Goal: Navigation & Orientation: Find specific page/section

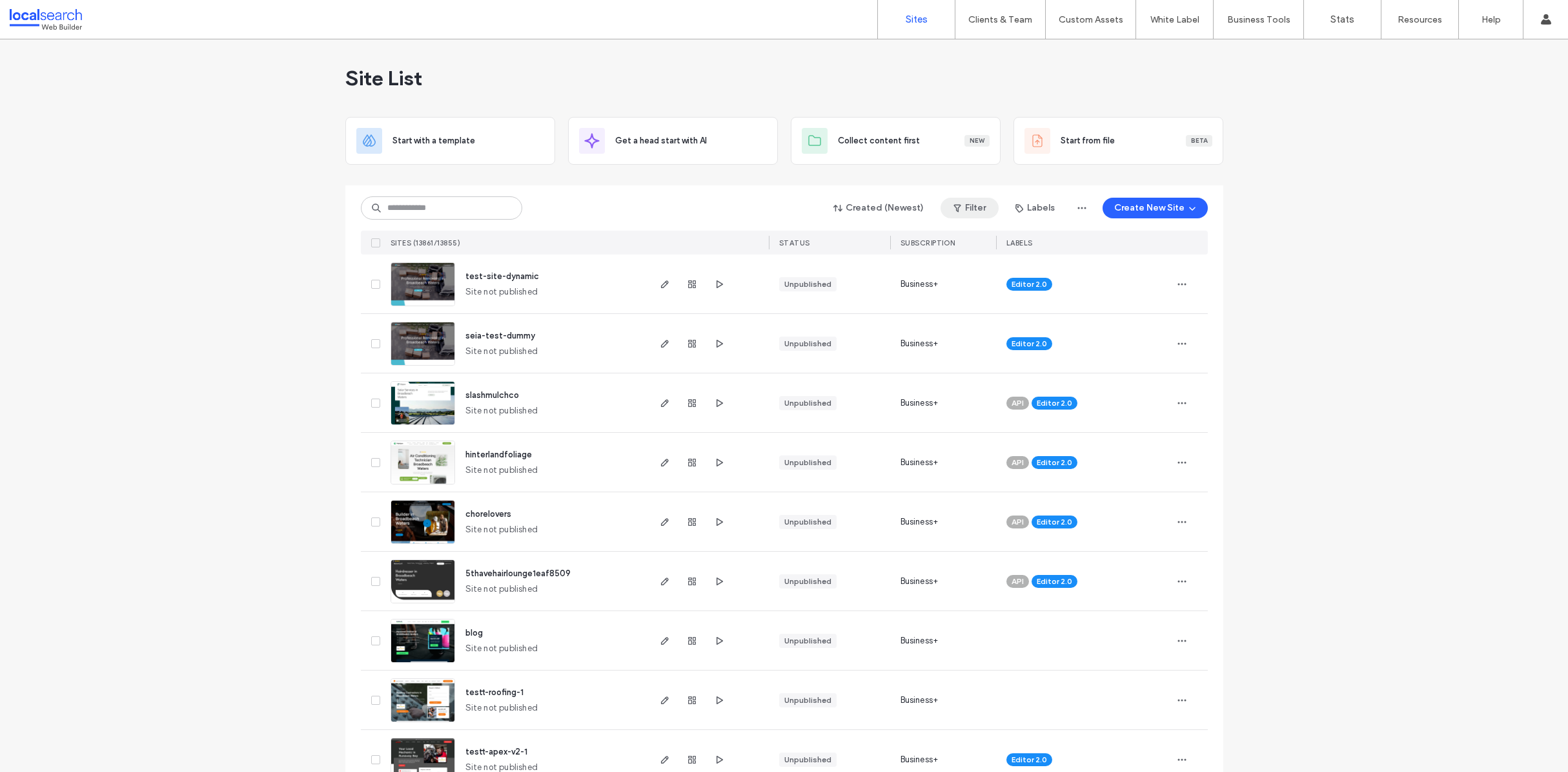
click at [959, 204] on icon "button" at bounding box center [957, 208] width 10 height 10
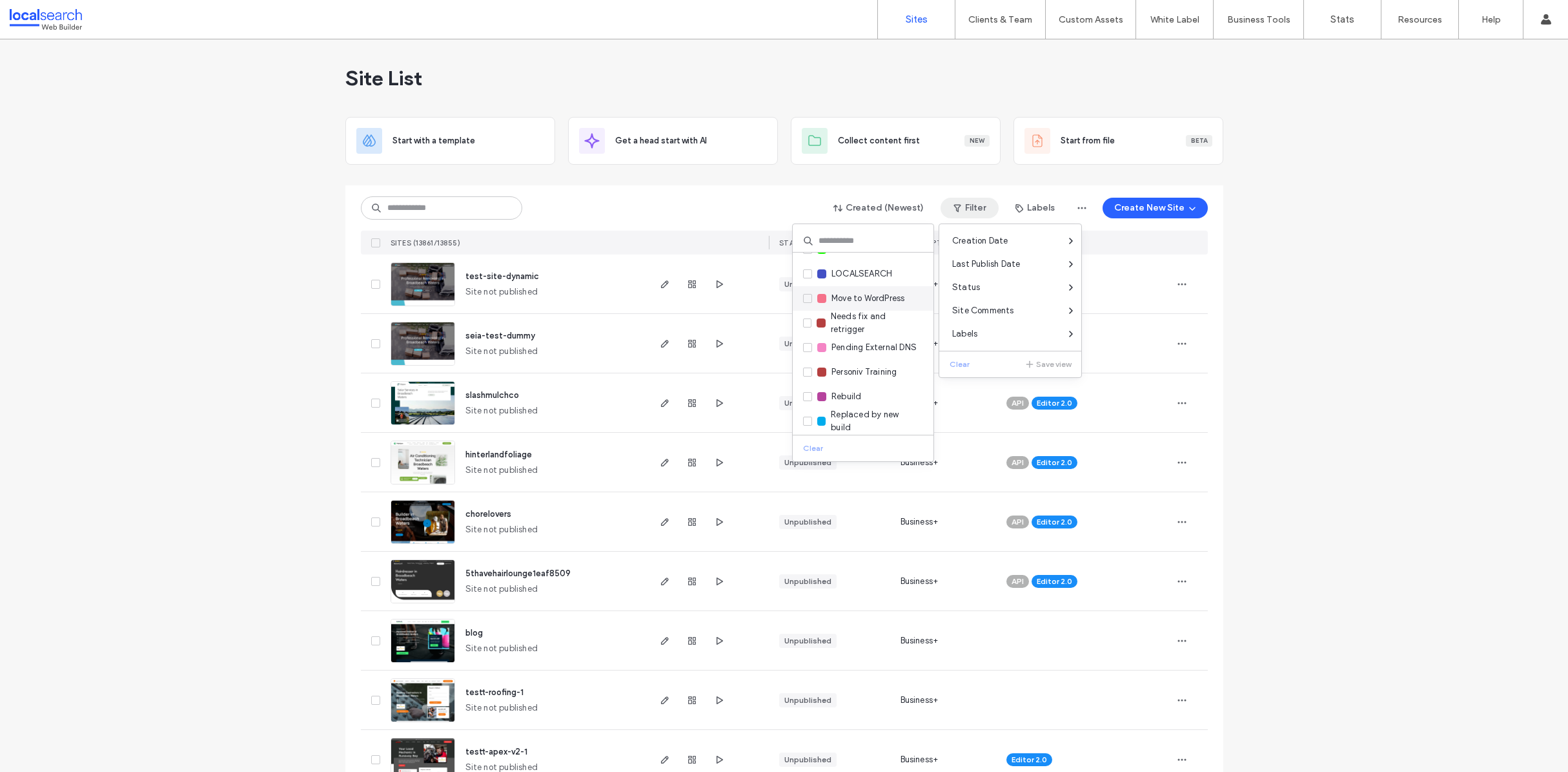
scroll to position [511, 0]
click at [869, 315] on span "Third Party Store" at bounding box center [865, 319] width 68 height 13
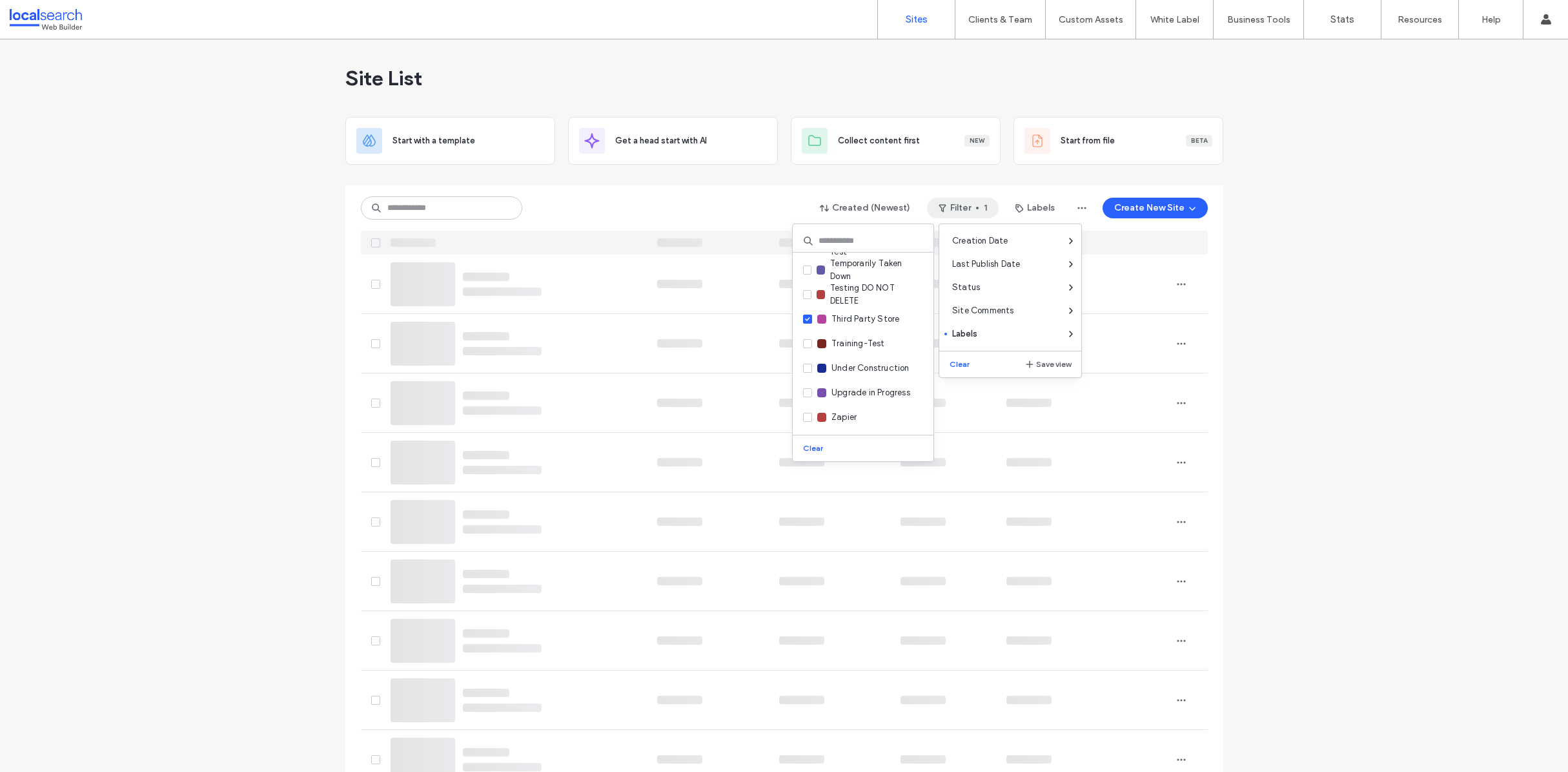
click at [718, 203] on div "Created (Newest) Filter 1 Labels Create New Site" at bounding box center [784, 208] width 847 height 25
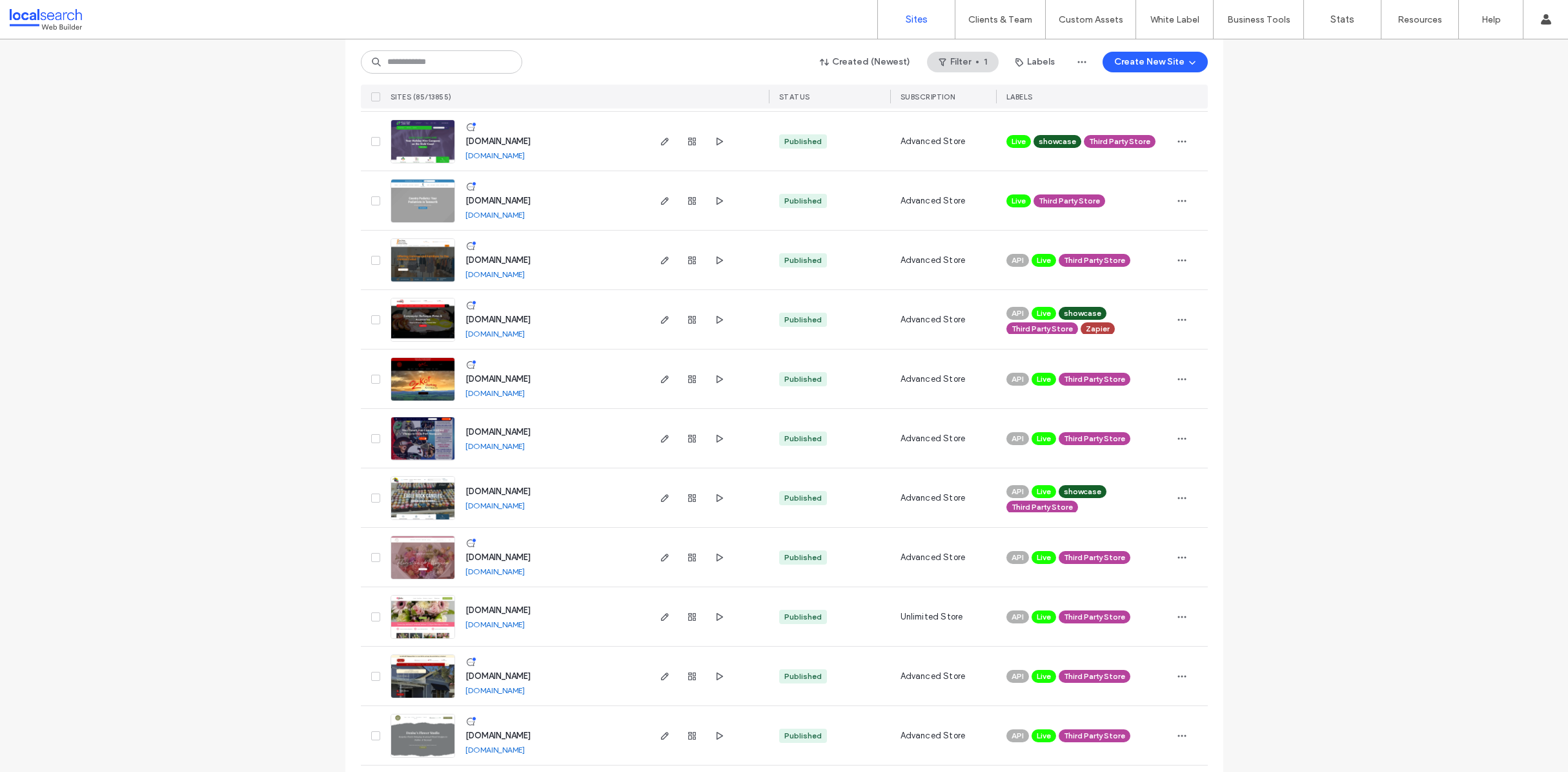
scroll to position [3986, 0]
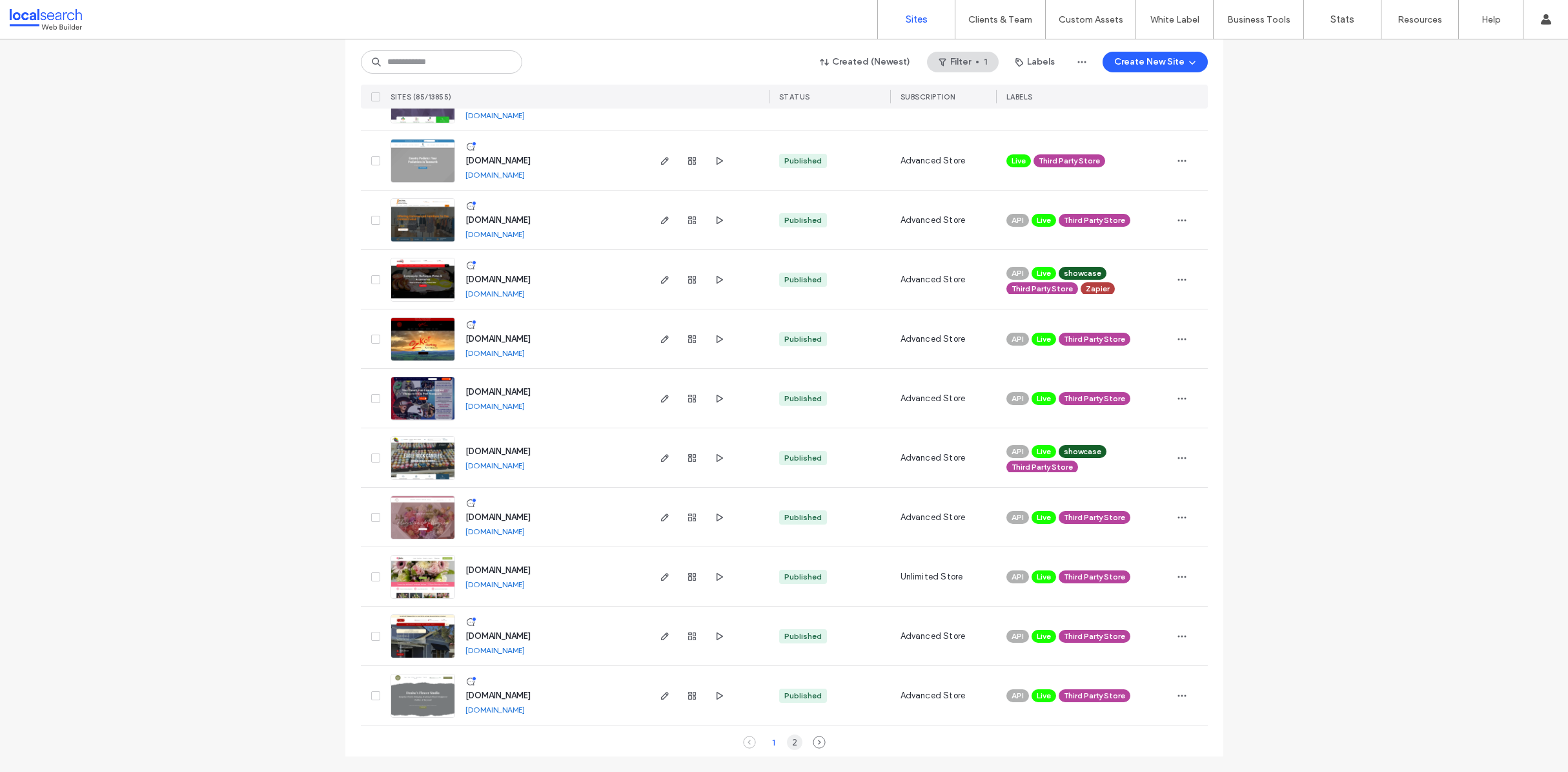
click at [791, 740] on div "2" at bounding box center [794, 742] width 15 height 15
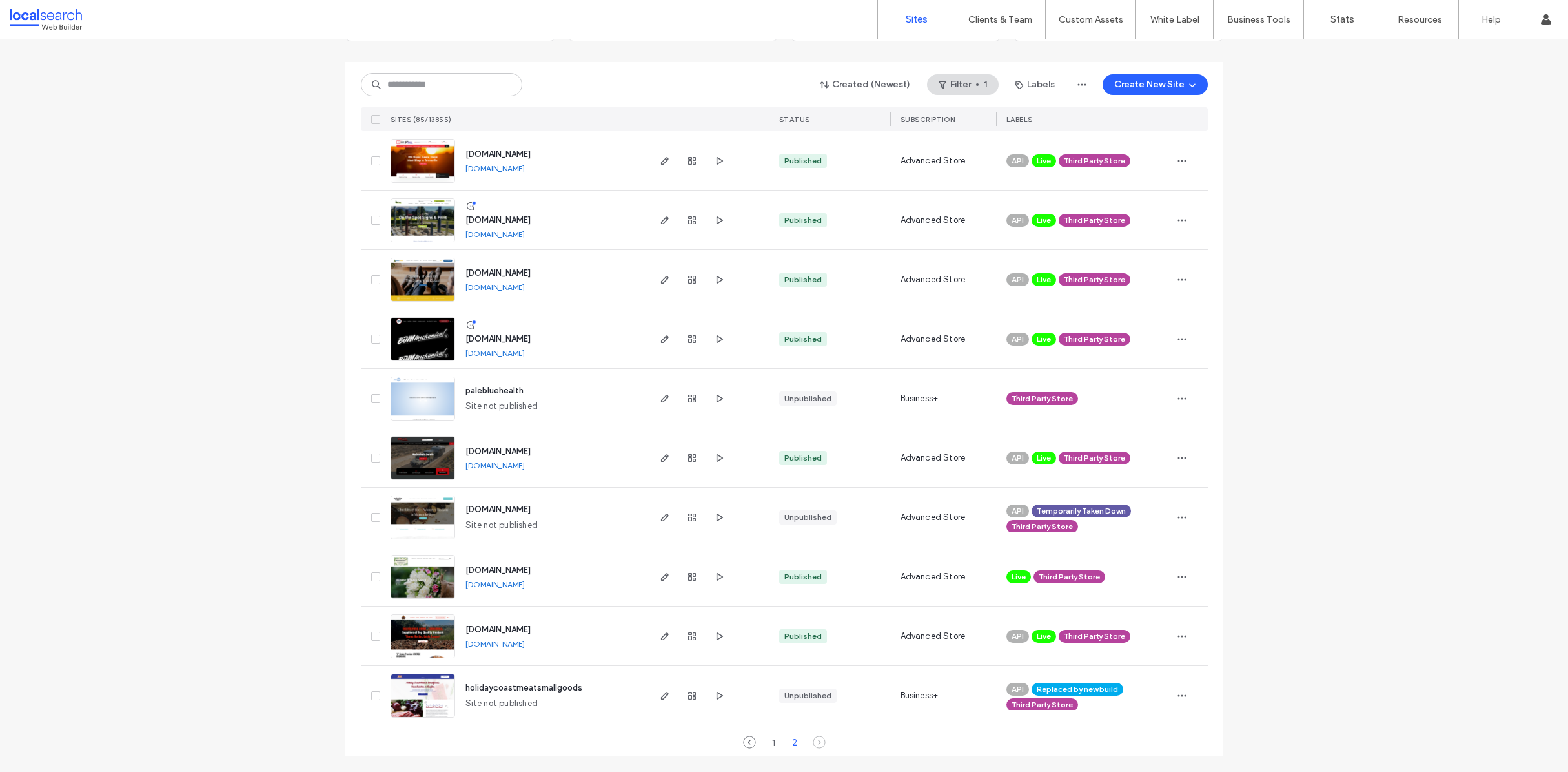
scroll to position [0, 0]
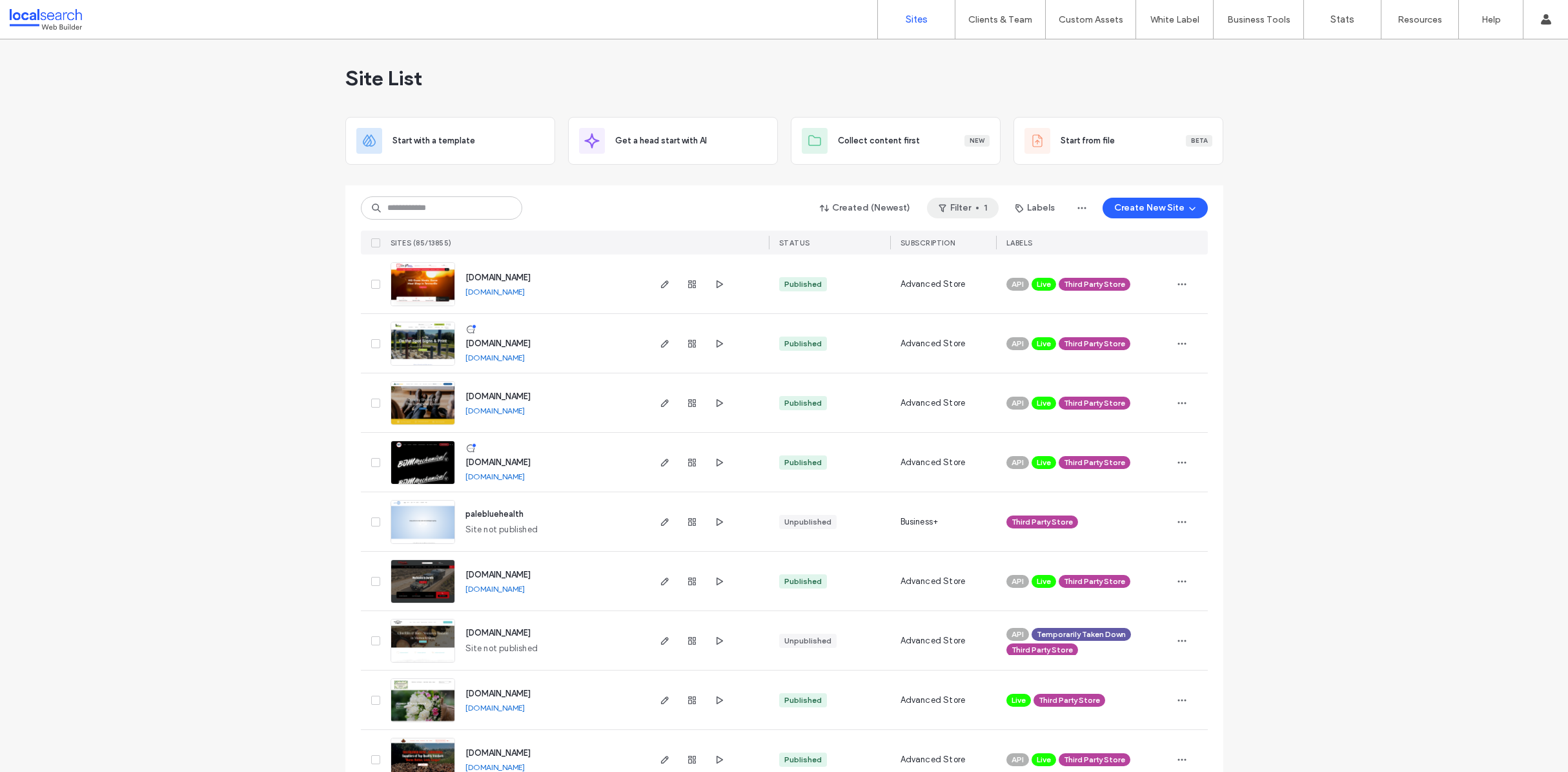
click at [980, 210] on button "Filter 1" at bounding box center [963, 208] width 72 height 21
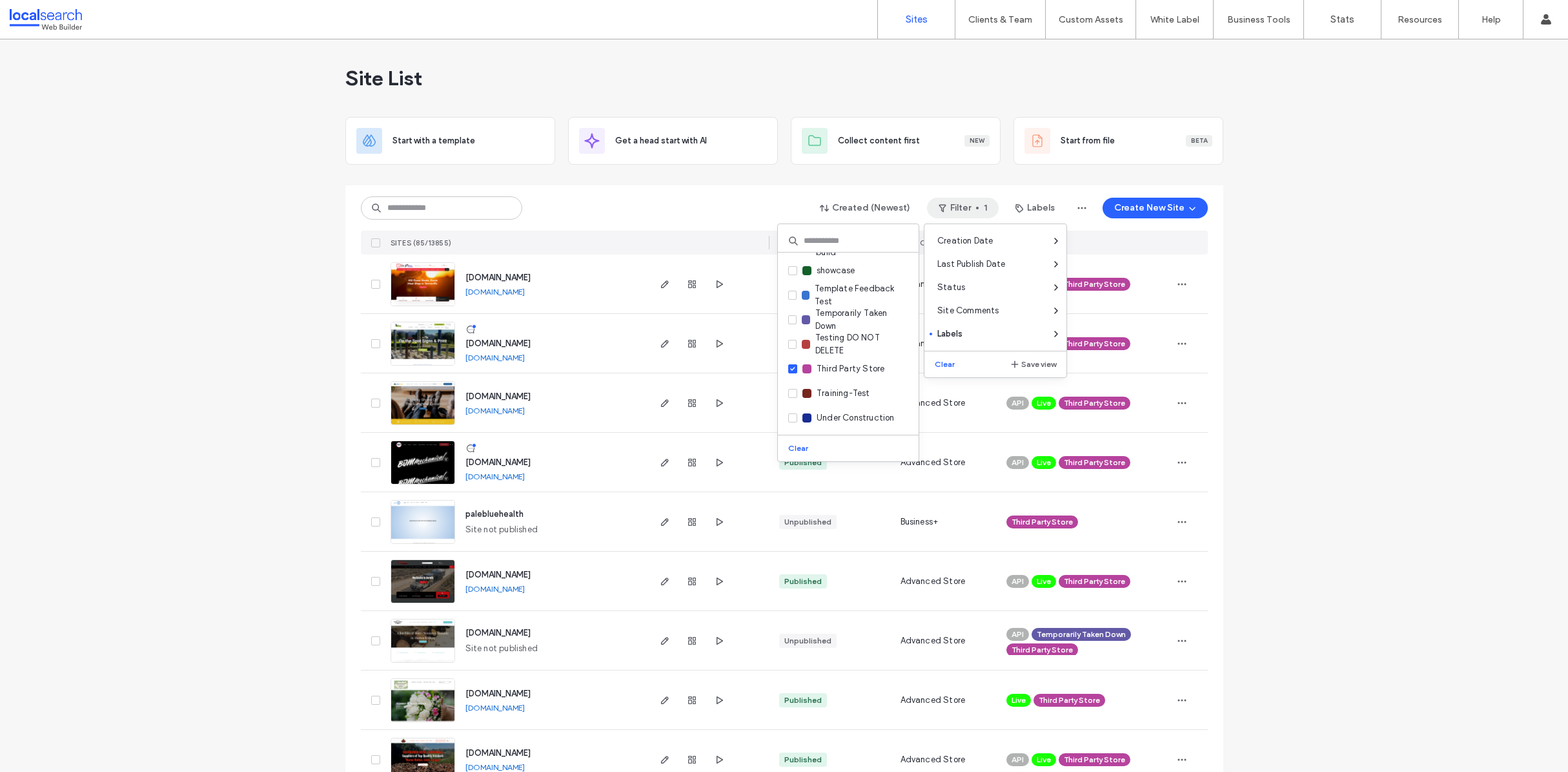
scroll to position [511, 0]
click at [792, 320] on icon at bounding box center [792, 319] width 5 height 4
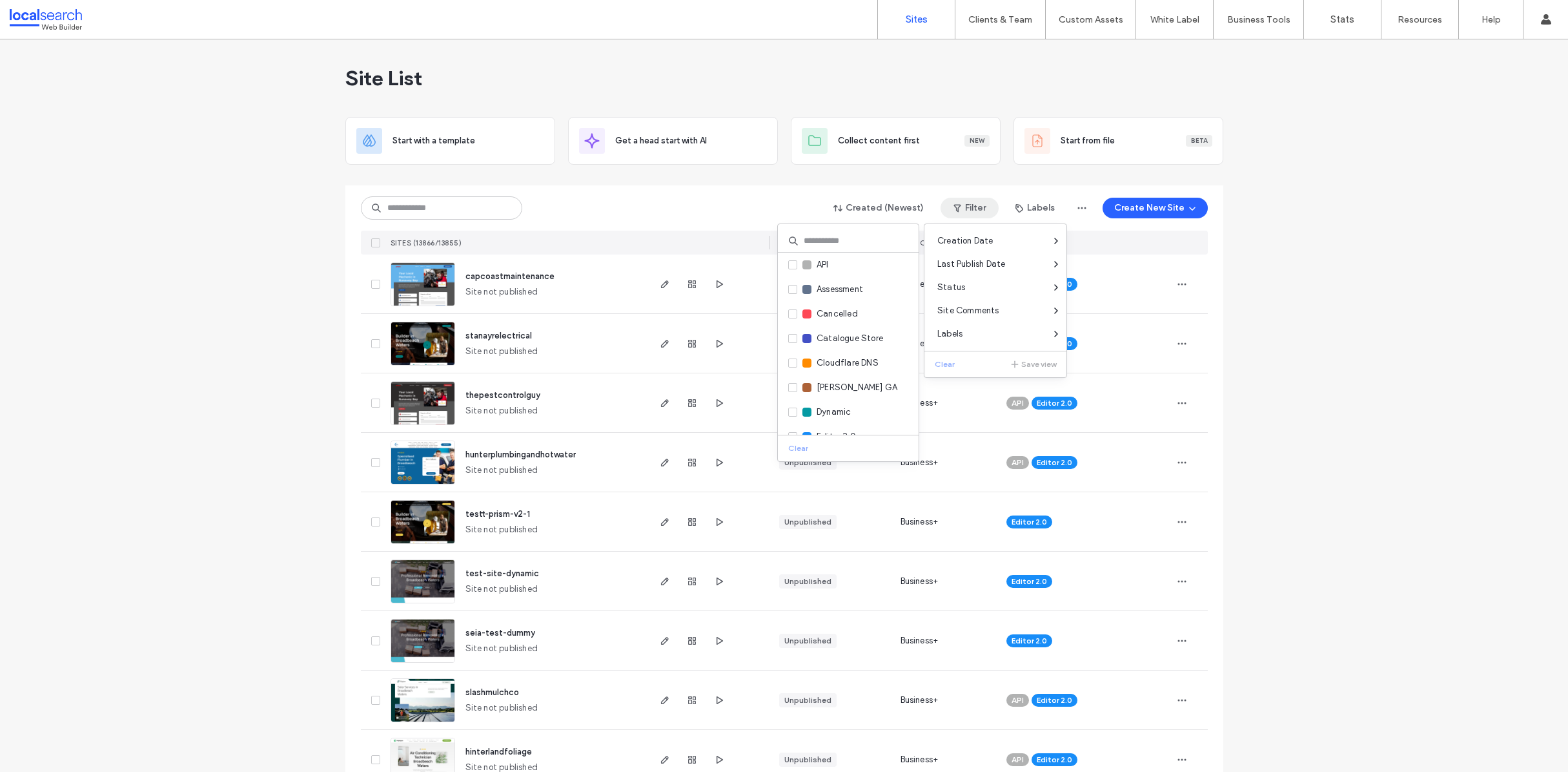
scroll to position [14, 0]
click at [794, 348] on icon at bounding box center [792, 350] width 5 height 4
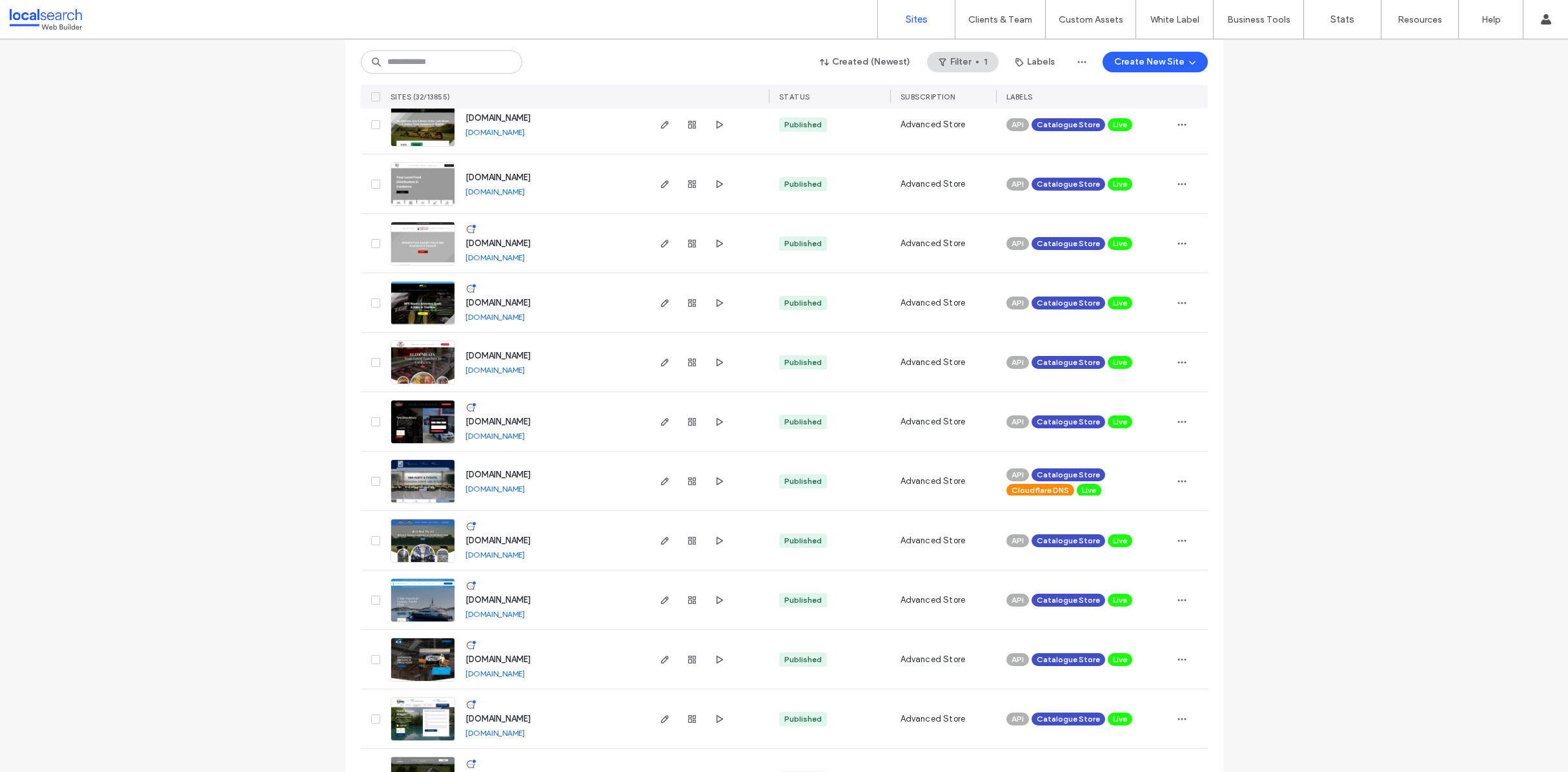
scroll to position [1400, 0]
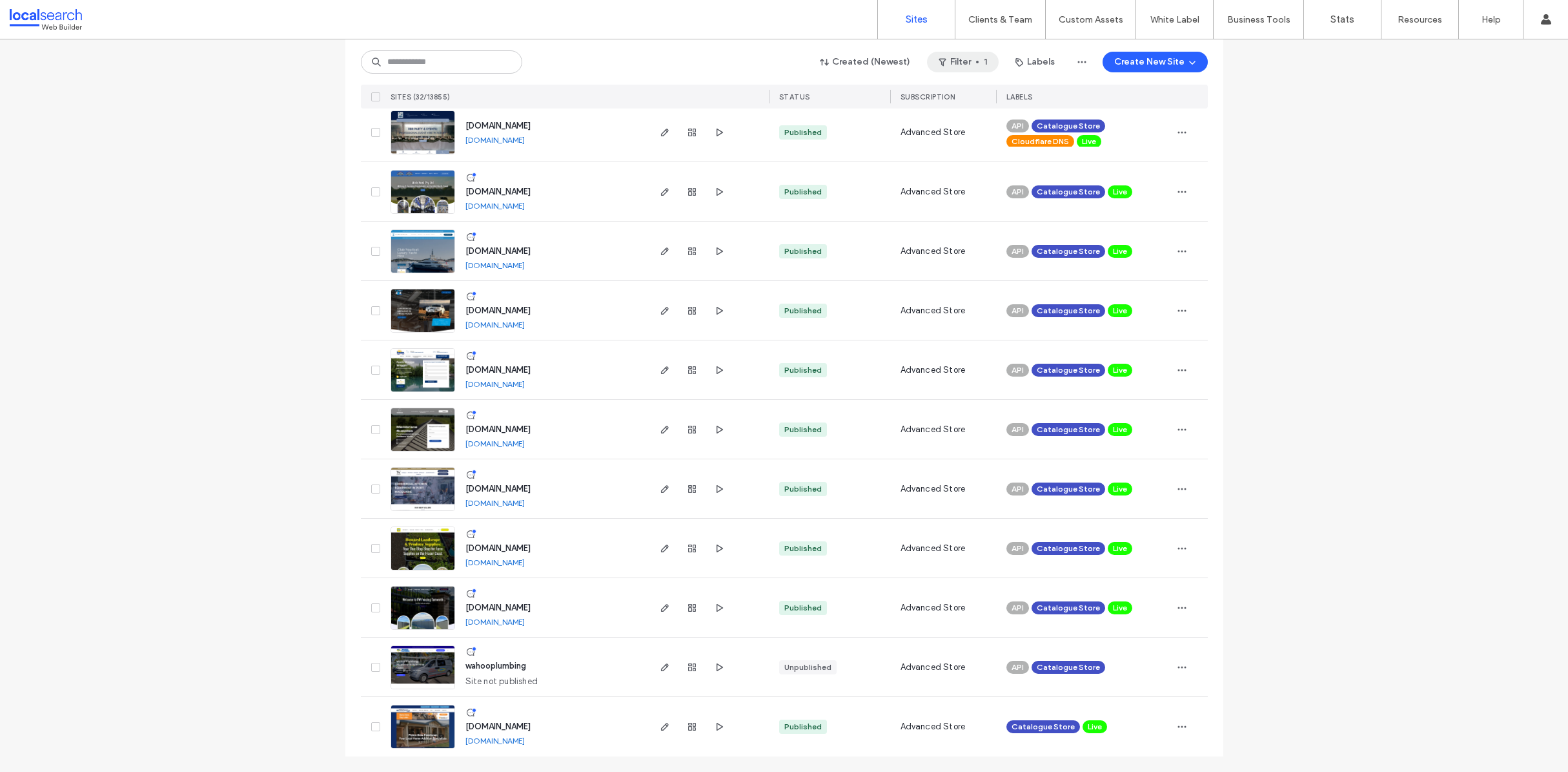
click at [976, 61] on span "button" at bounding box center [978, 62] width 3 height 3
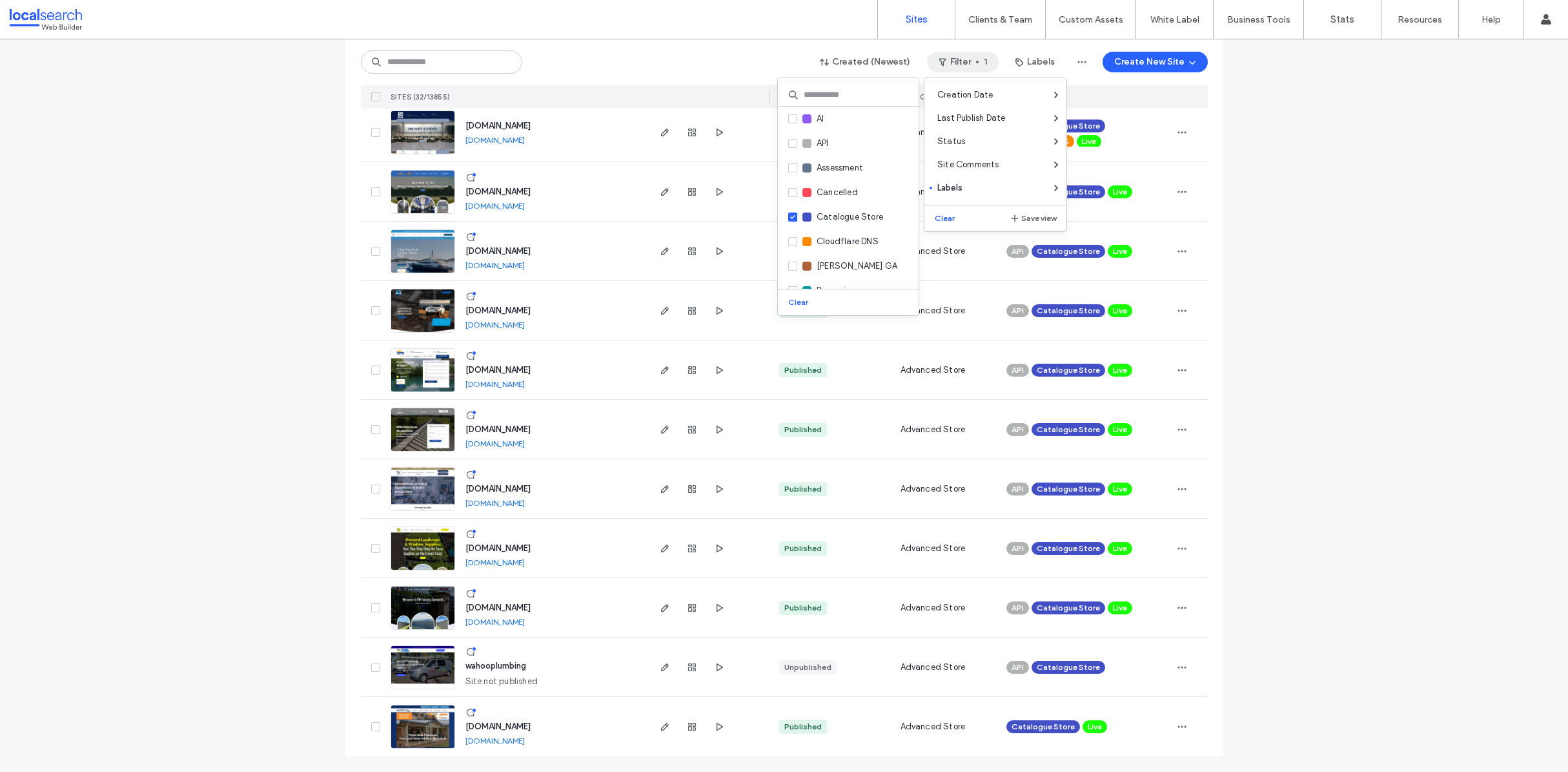
click at [951, 221] on button "Clear" at bounding box center [946, 218] width 33 height 15
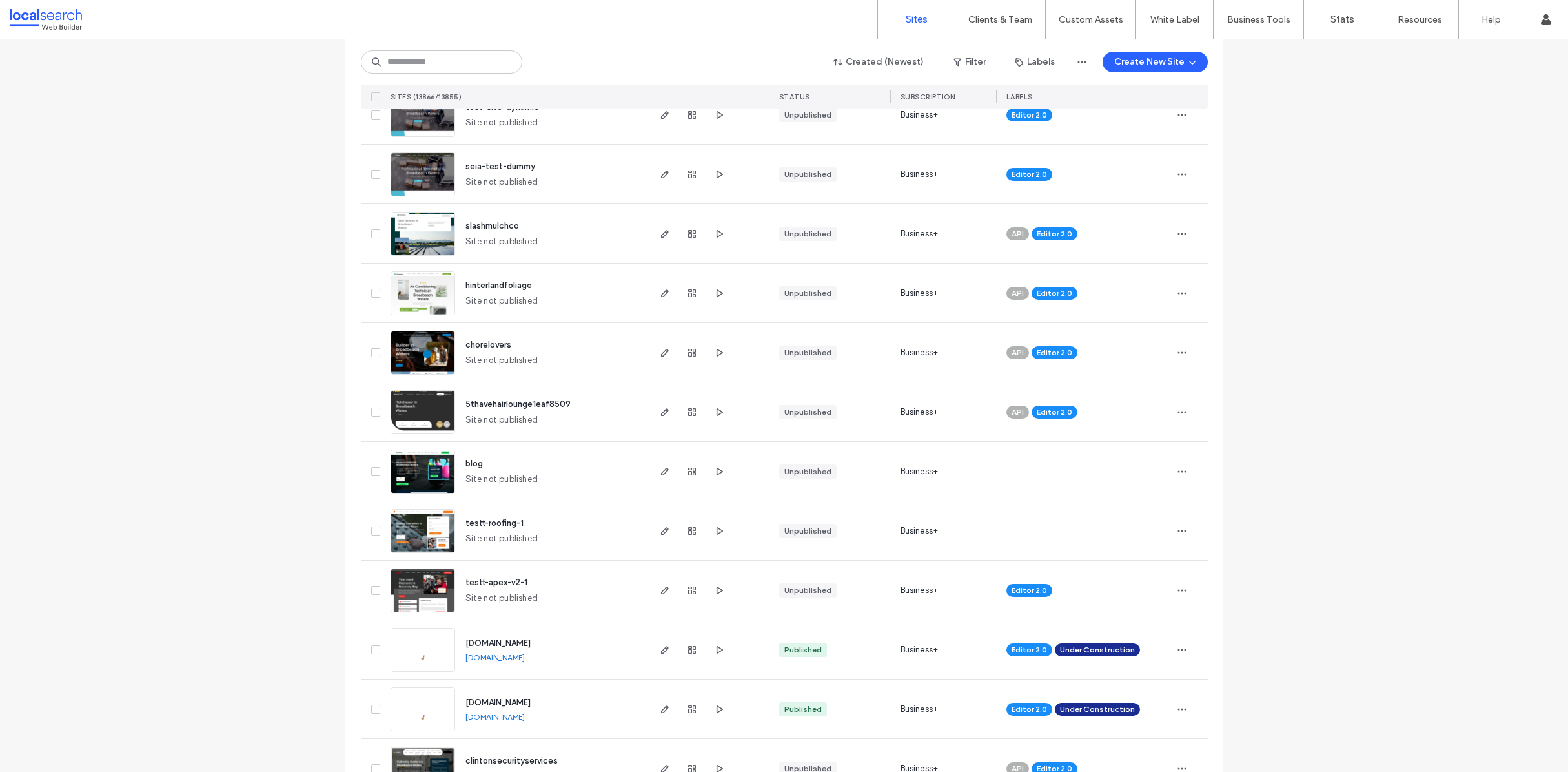
scroll to position [553, 0]
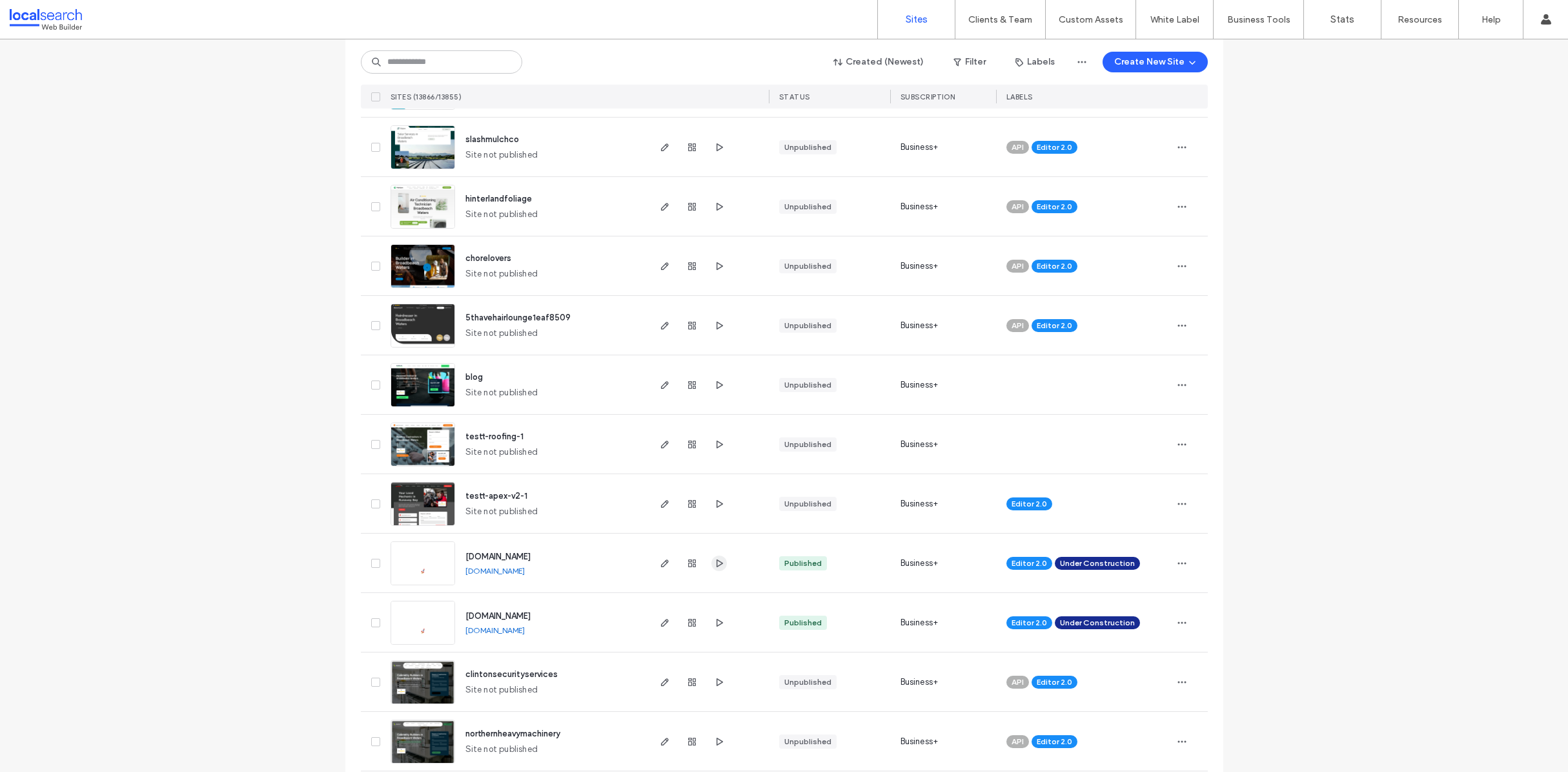
click at [721, 563] on span "button" at bounding box center [719, 563] width 15 height 15
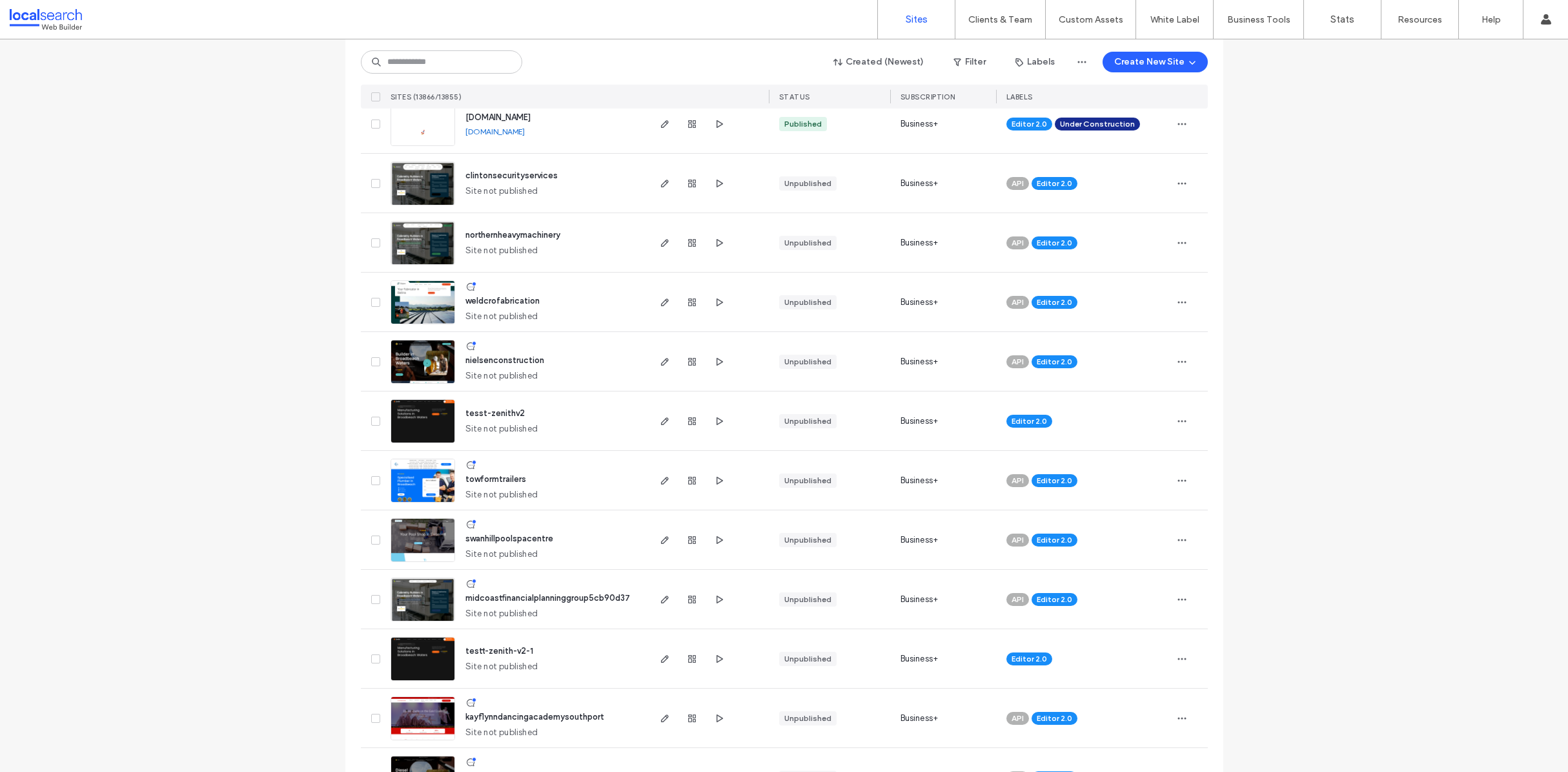
scroll to position [806, 0]
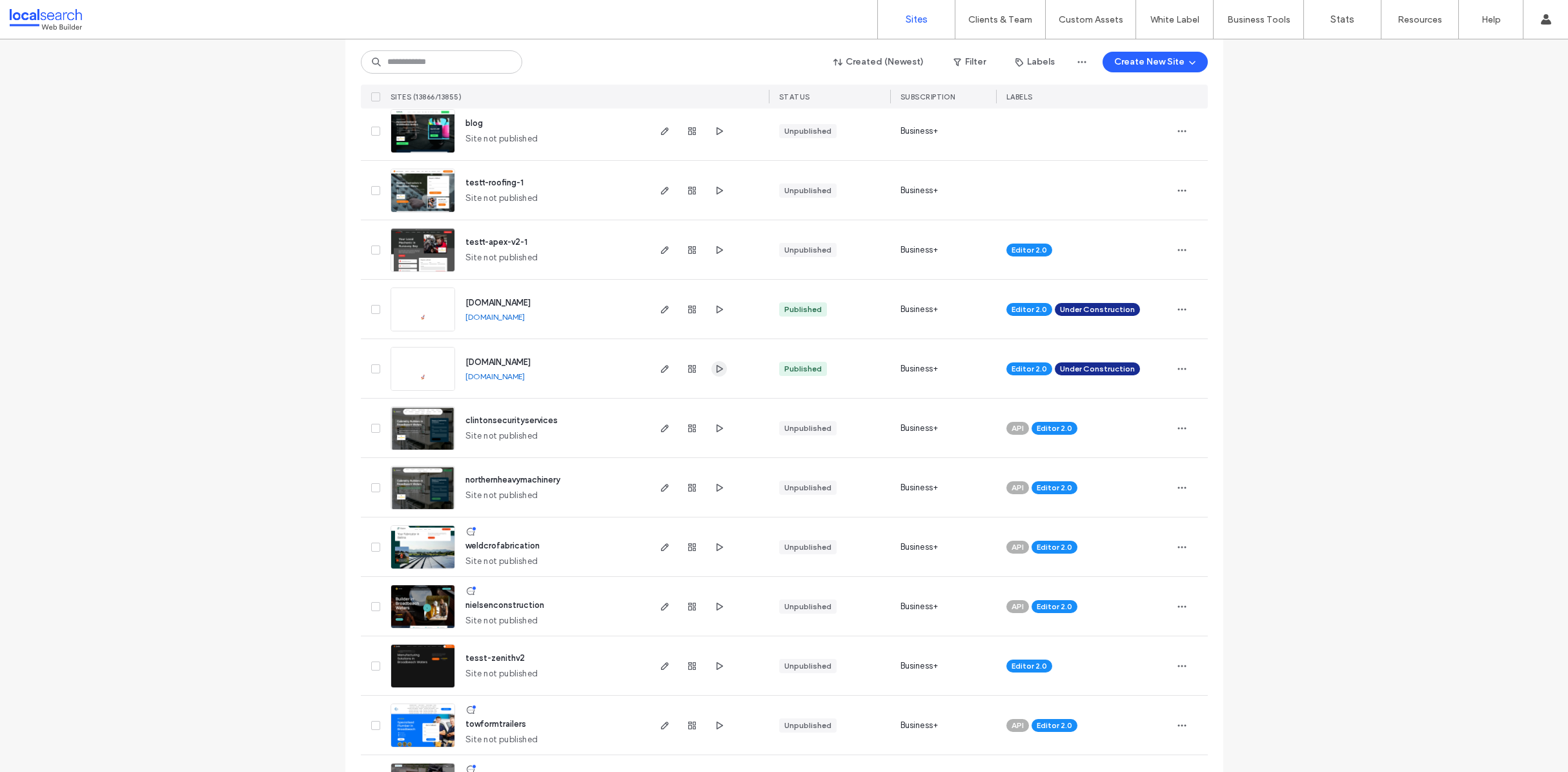
click at [714, 370] on icon "button" at bounding box center [718, 368] width 10 height 10
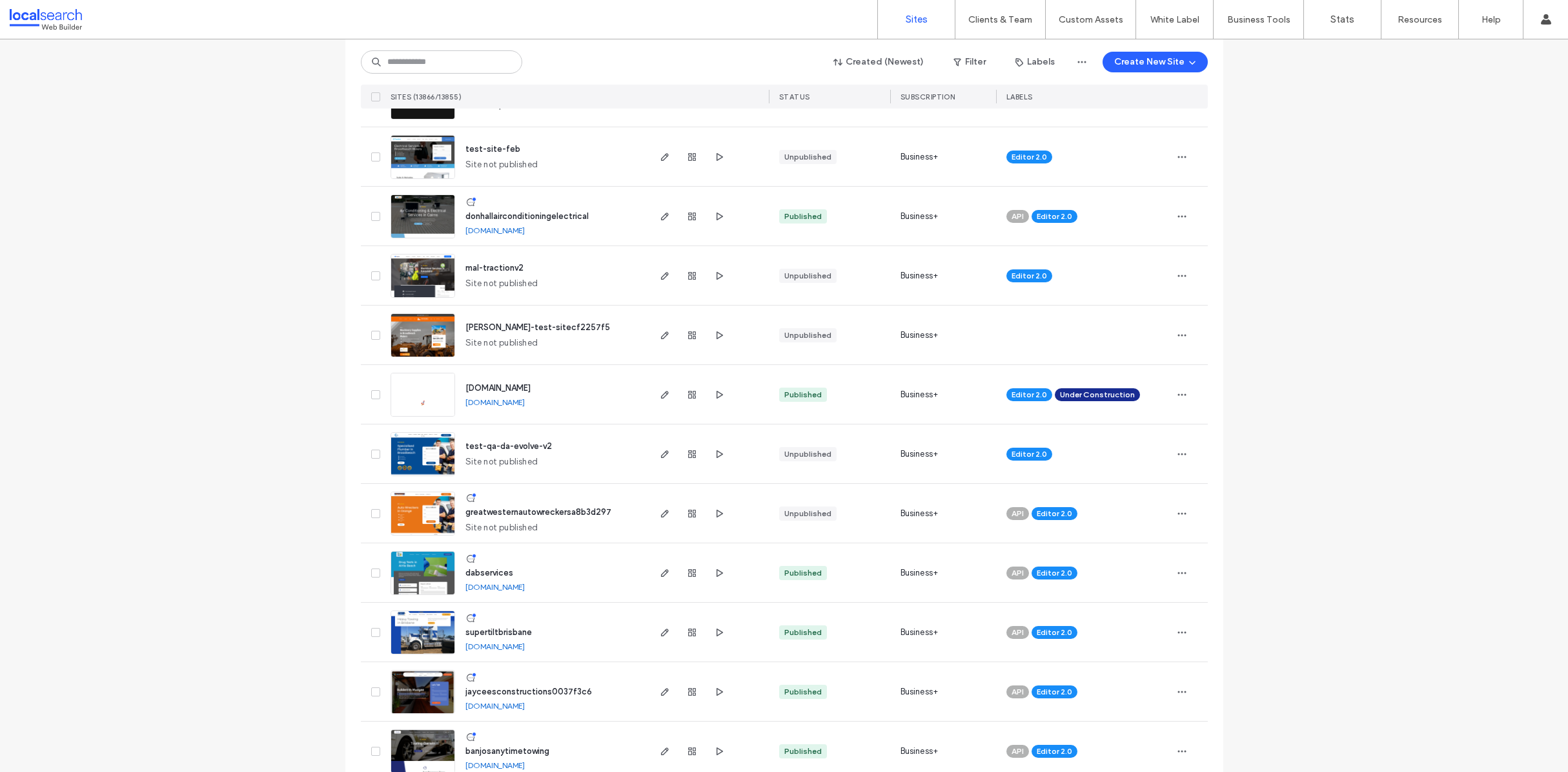
scroll to position [2424, 0]
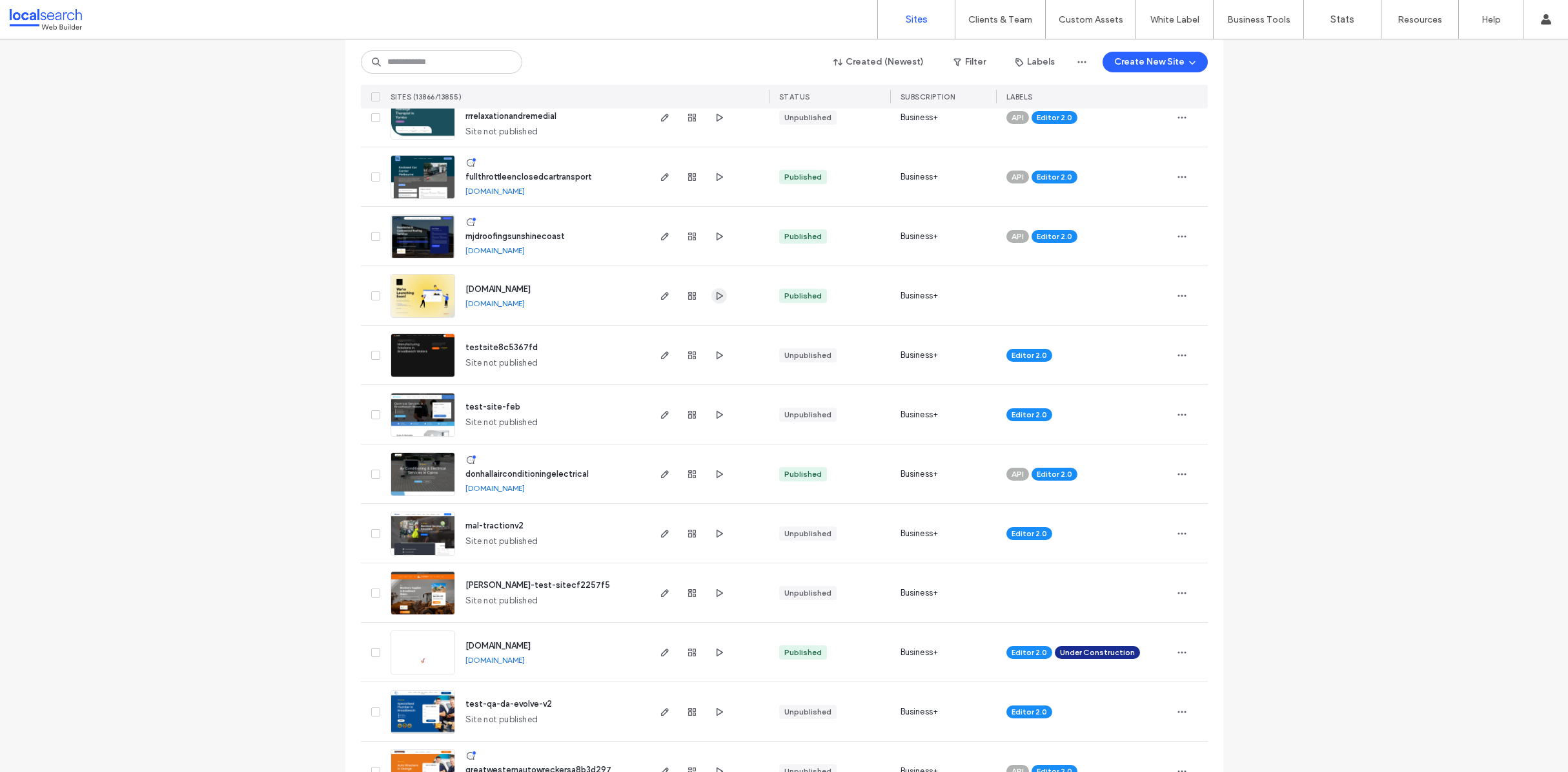
click at [715, 297] on icon "button" at bounding box center [718, 295] width 10 height 10
click at [687, 294] on icon "button" at bounding box center [692, 295] width 10 height 10
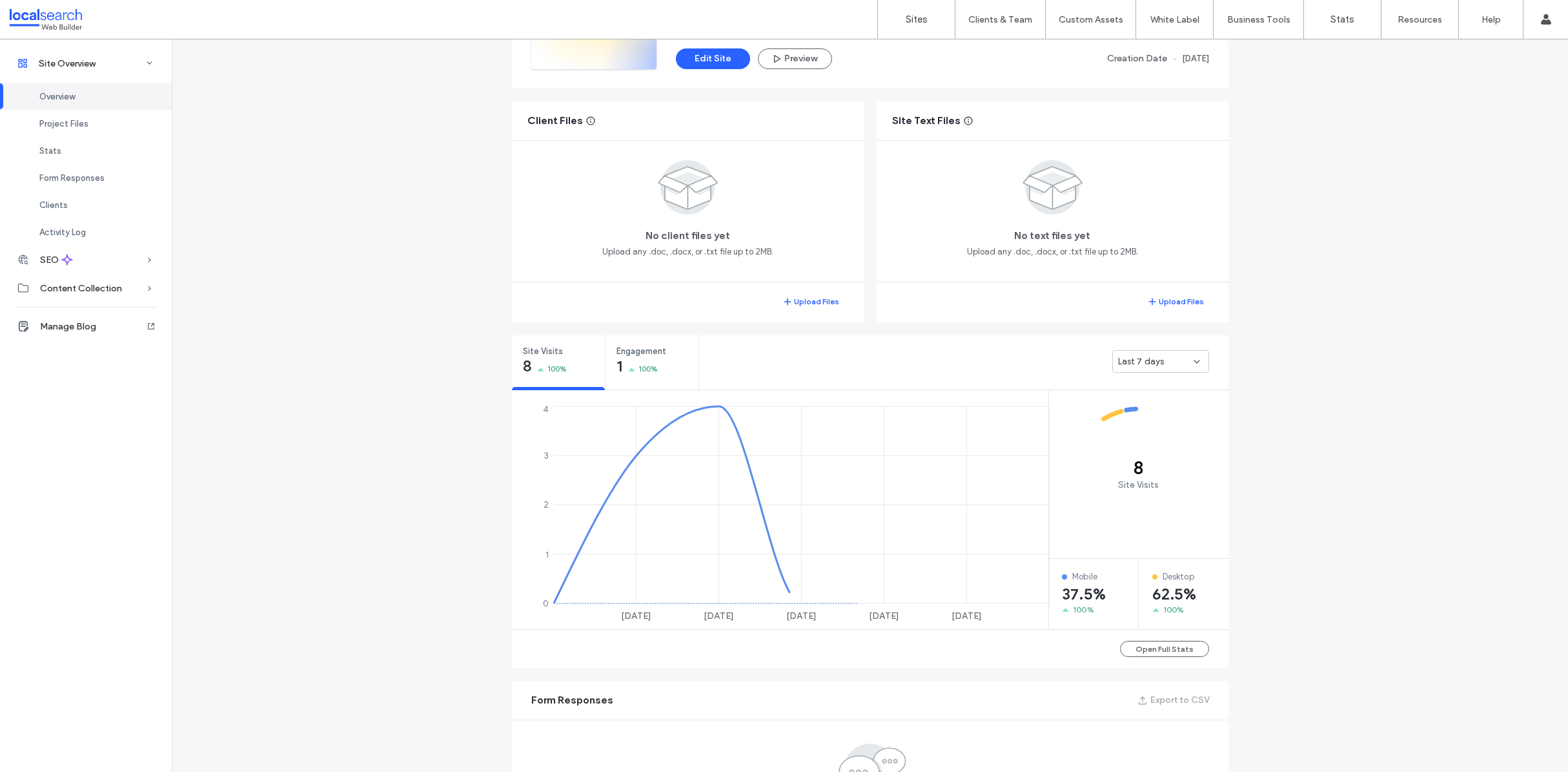
scroll to position [1018, 0]
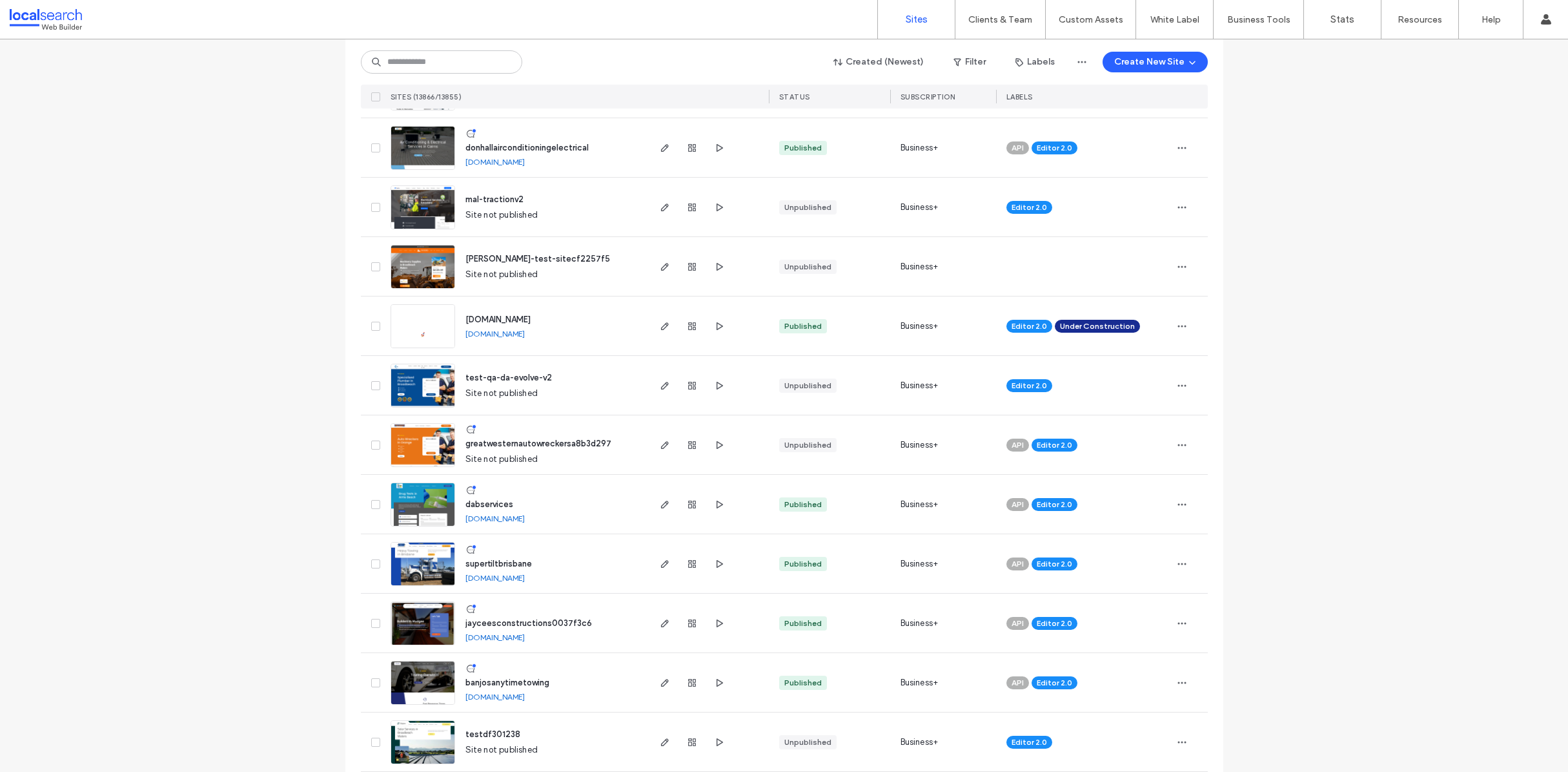
scroll to position [2364, 0]
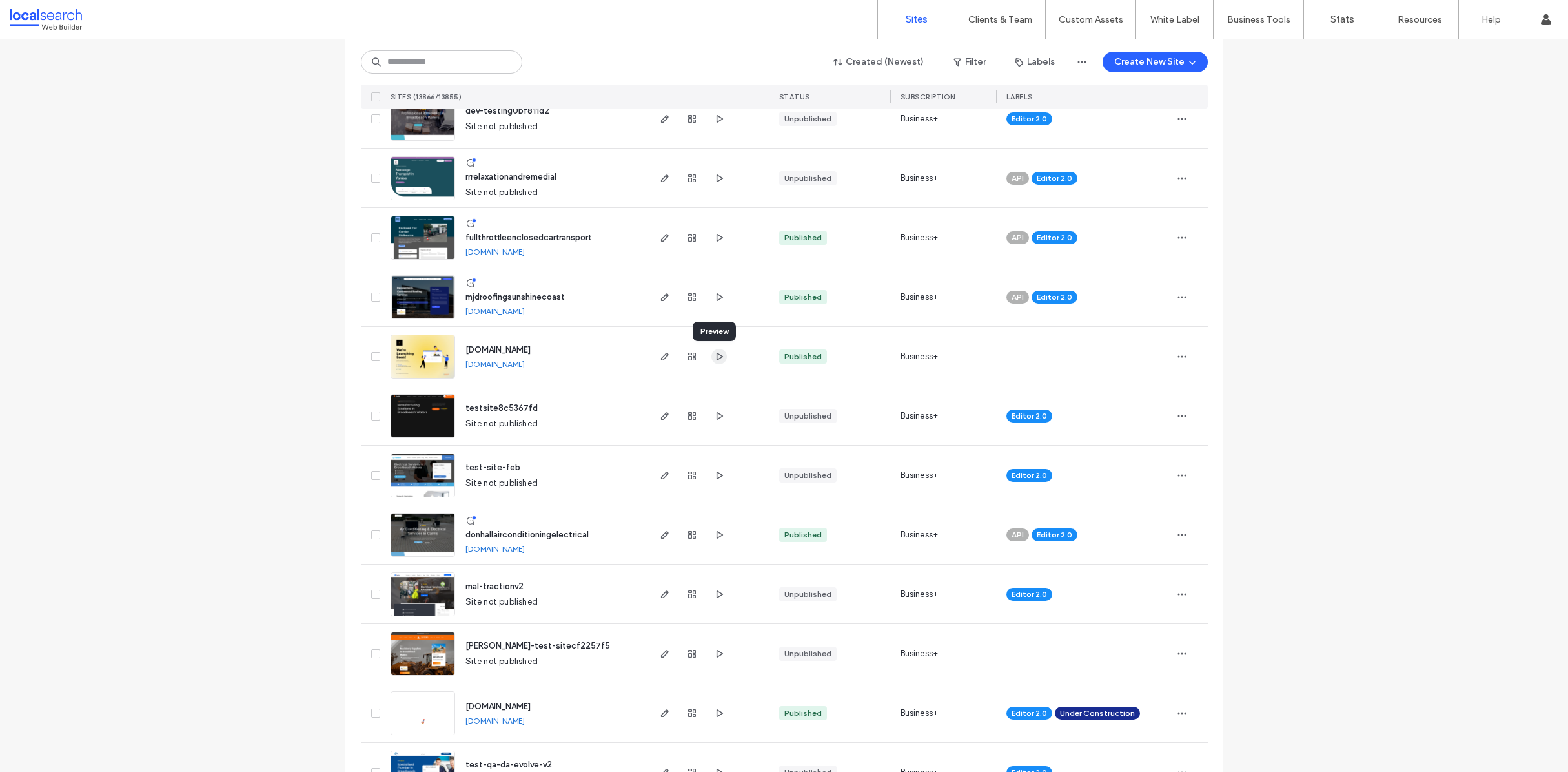
click at [714, 354] on icon "button" at bounding box center [718, 356] width 10 height 10
click at [688, 354] on use "button" at bounding box center [692, 356] width 8 height 8
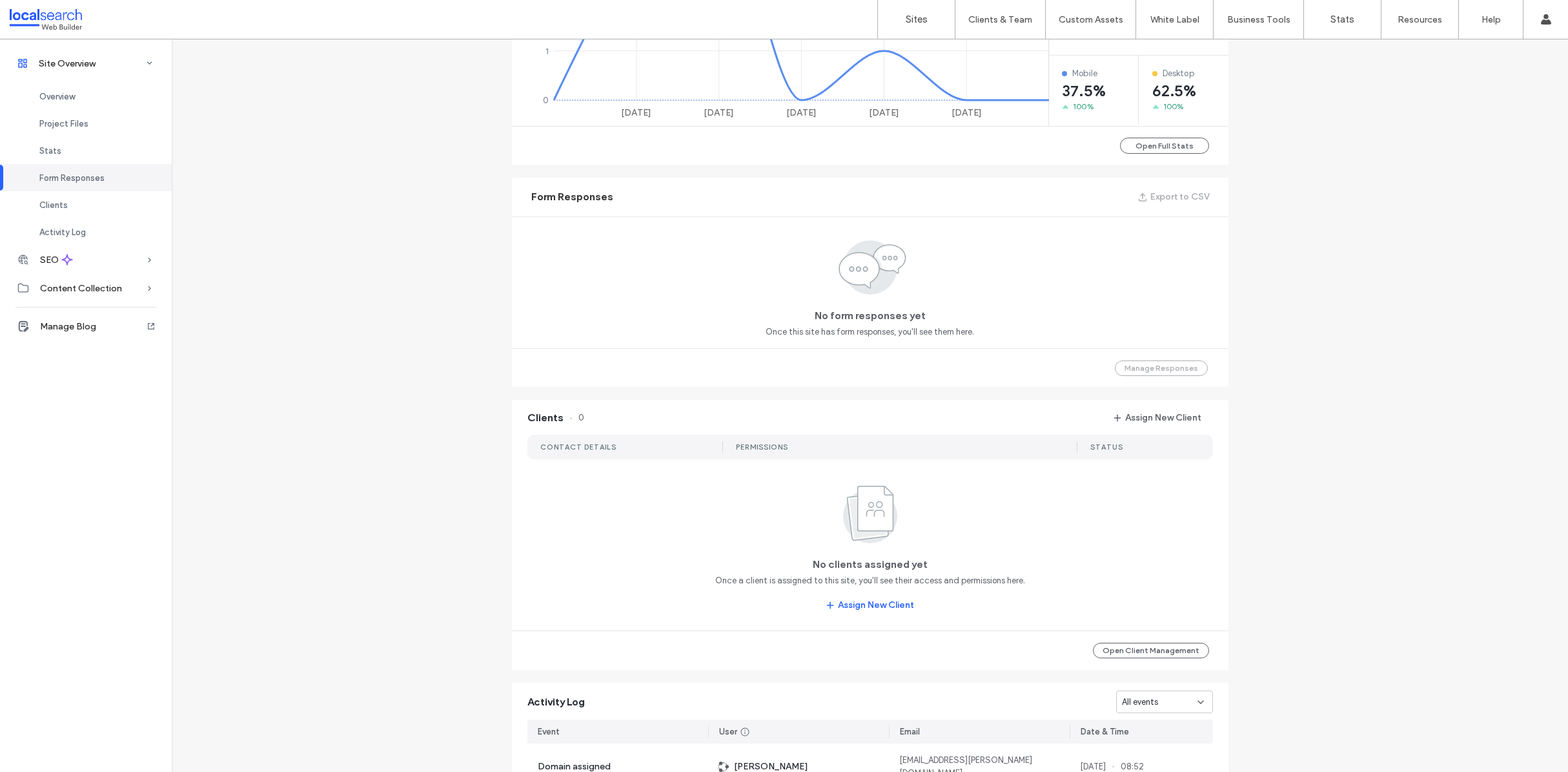
scroll to position [1018, 0]
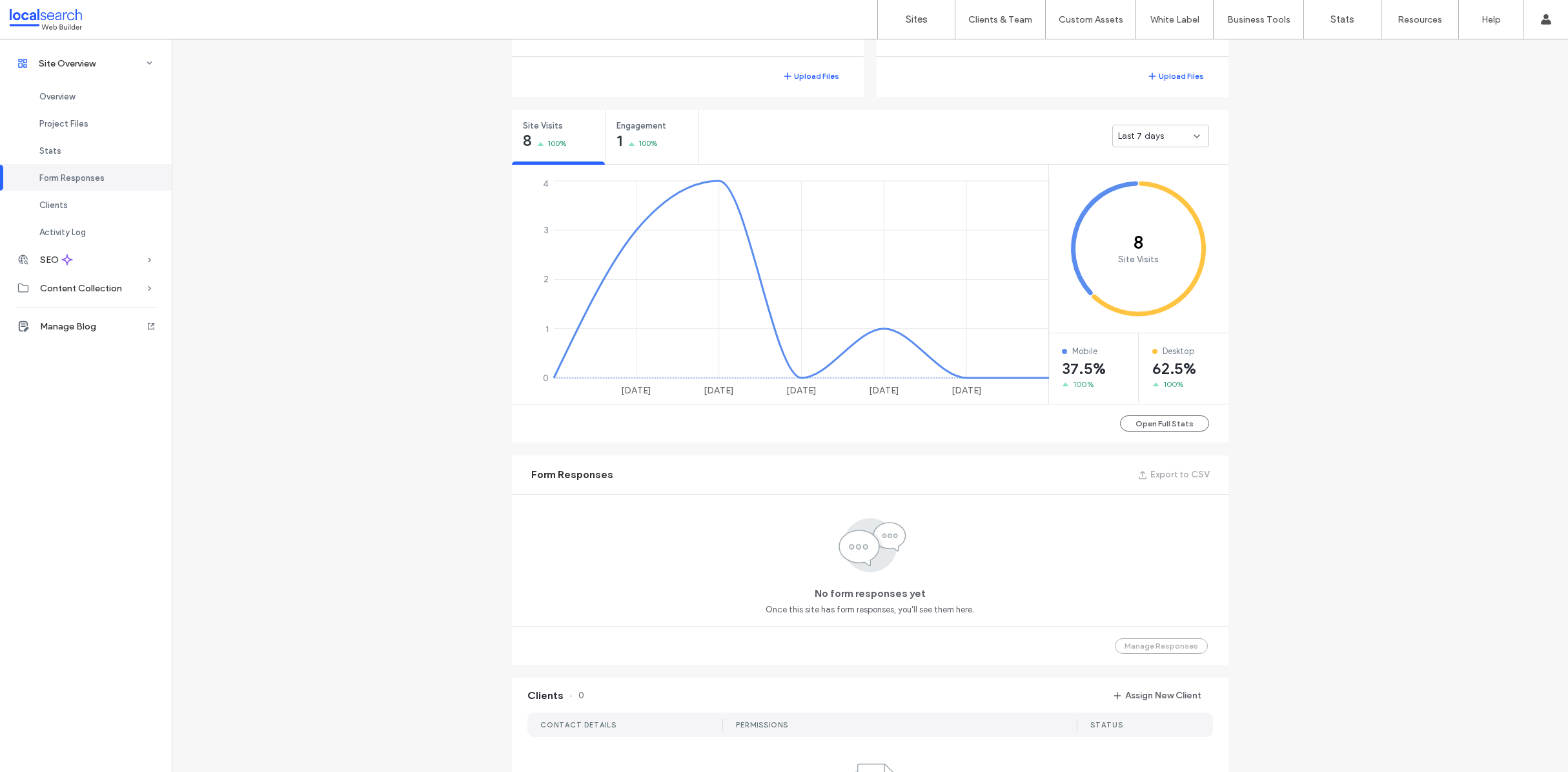
scroll to position [158, 0]
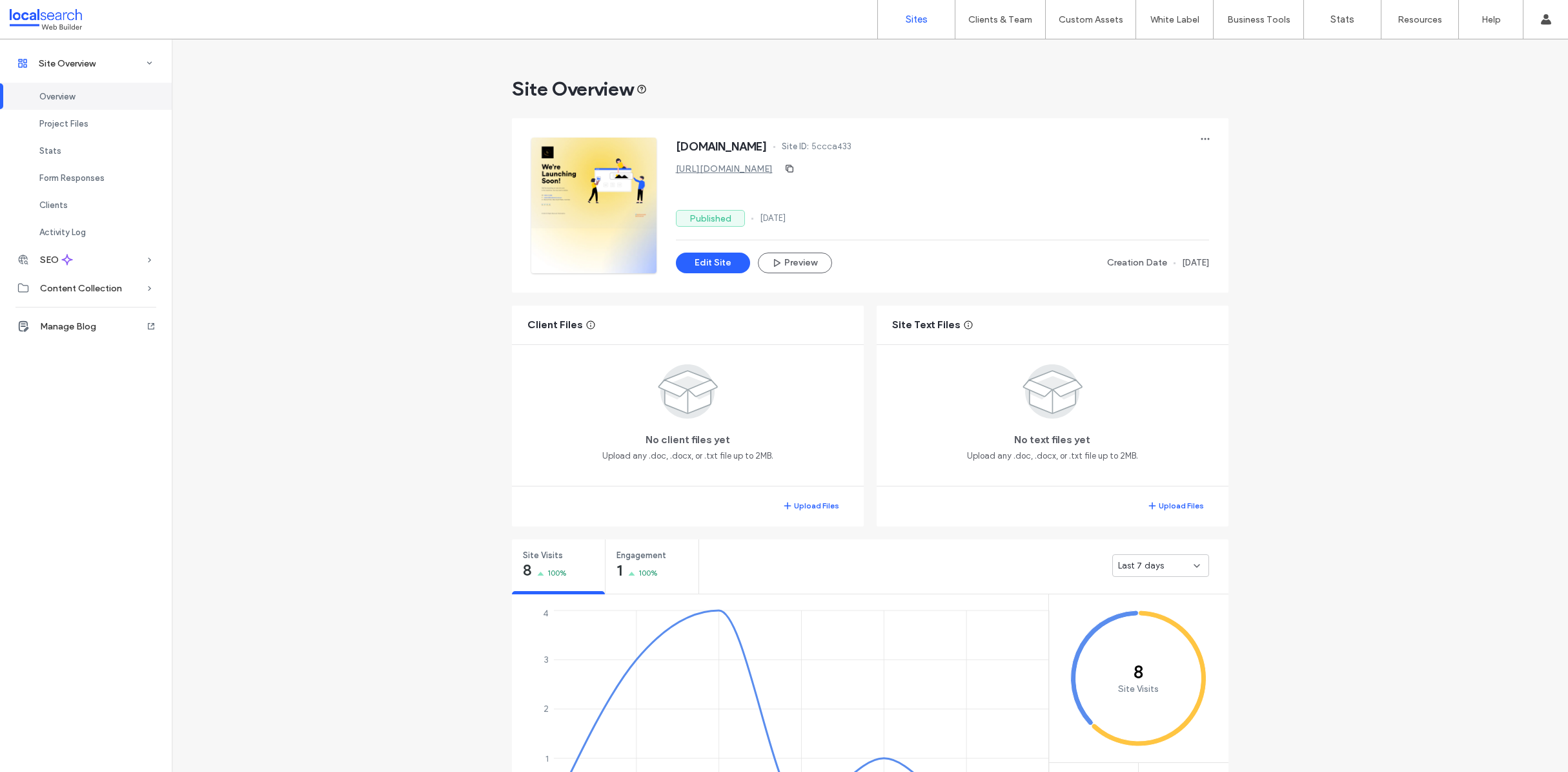
click at [916, 21] on label "Sites" at bounding box center [916, 19] width 22 height 12
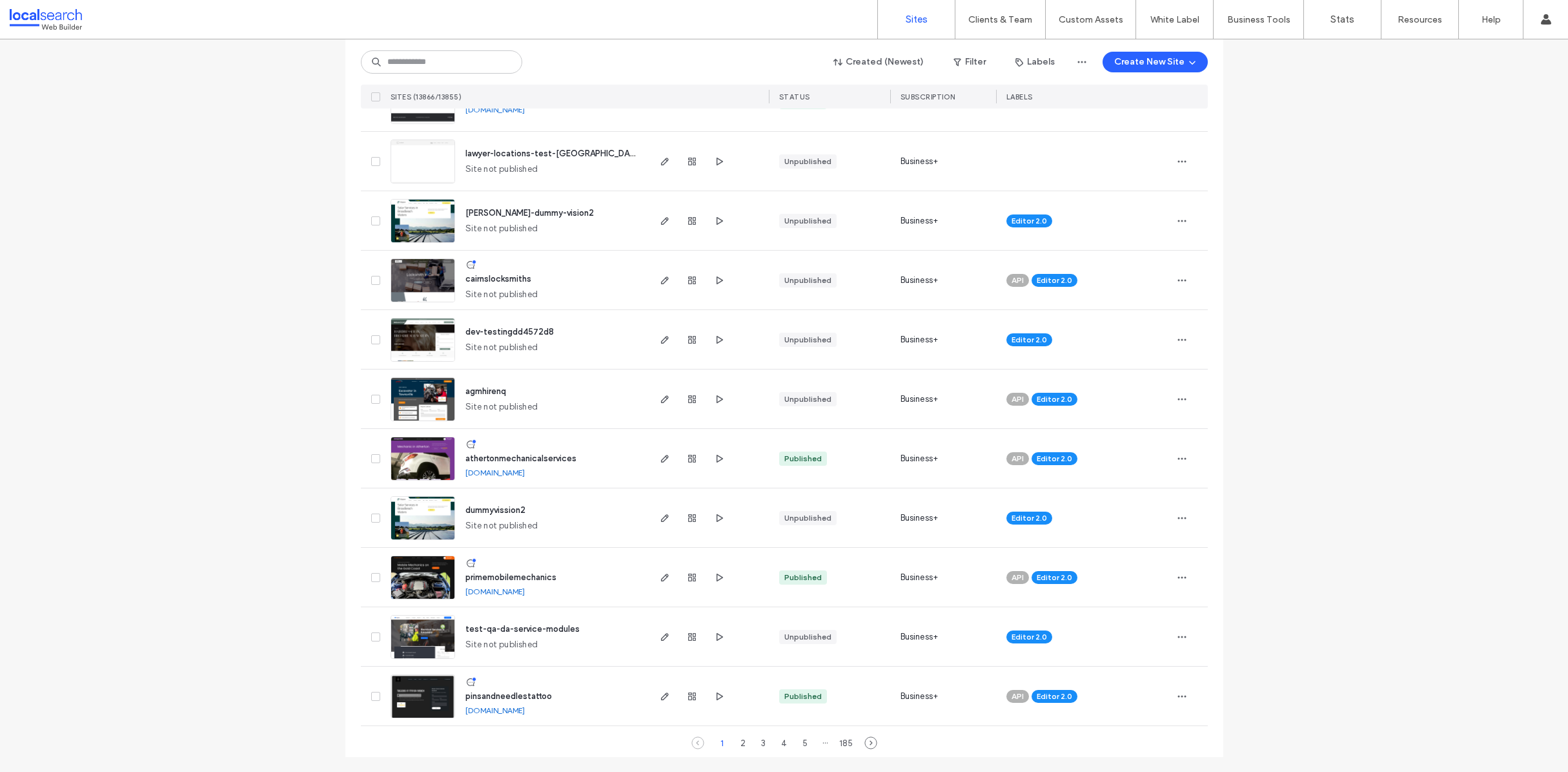
scroll to position [3986, 0]
click at [735, 741] on div "2" at bounding box center [743, 742] width 15 height 15
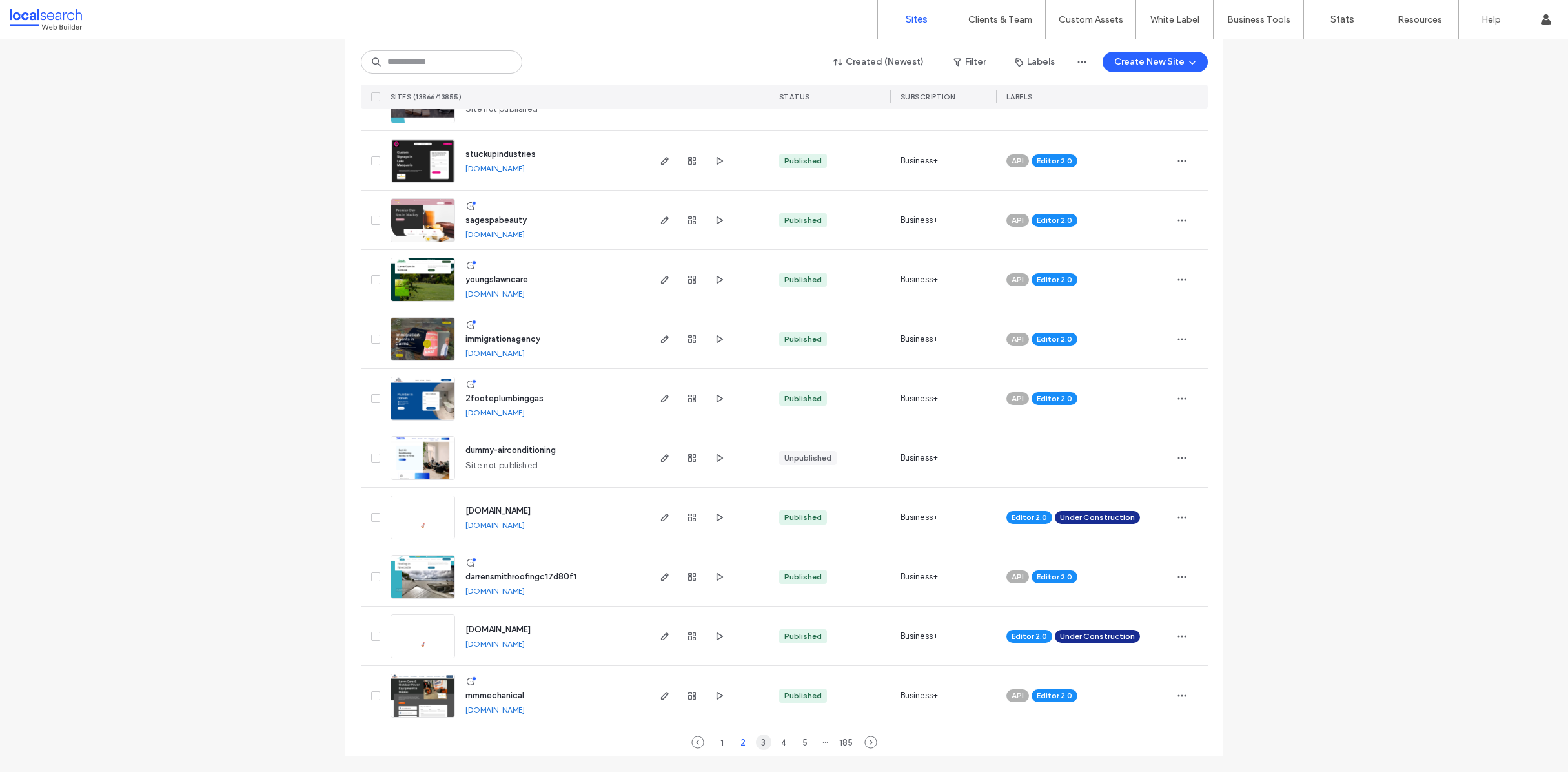
click at [759, 742] on div "3" at bounding box center [763, 742] width 15 height 15
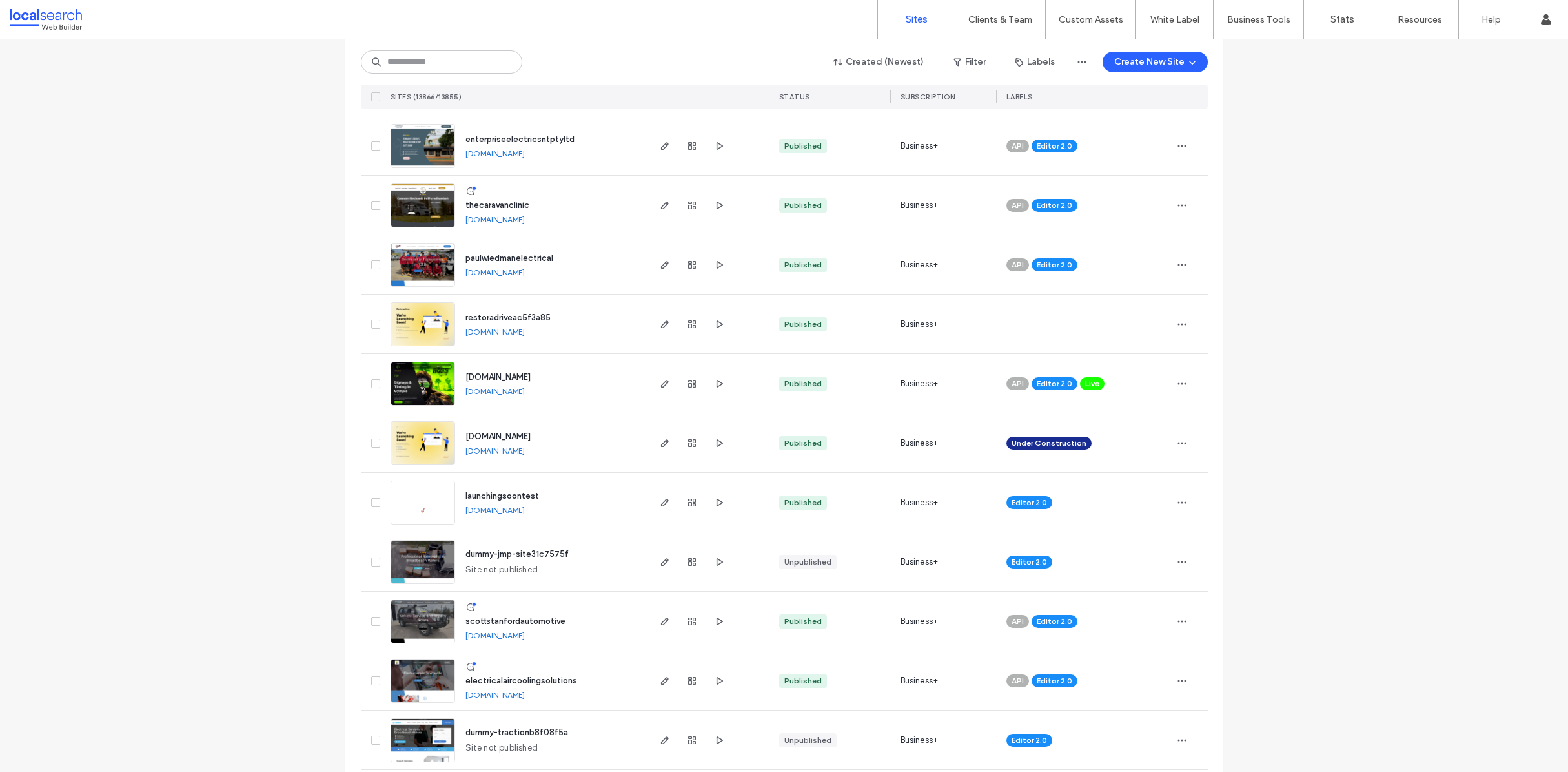
scroll to position [3133, 0]
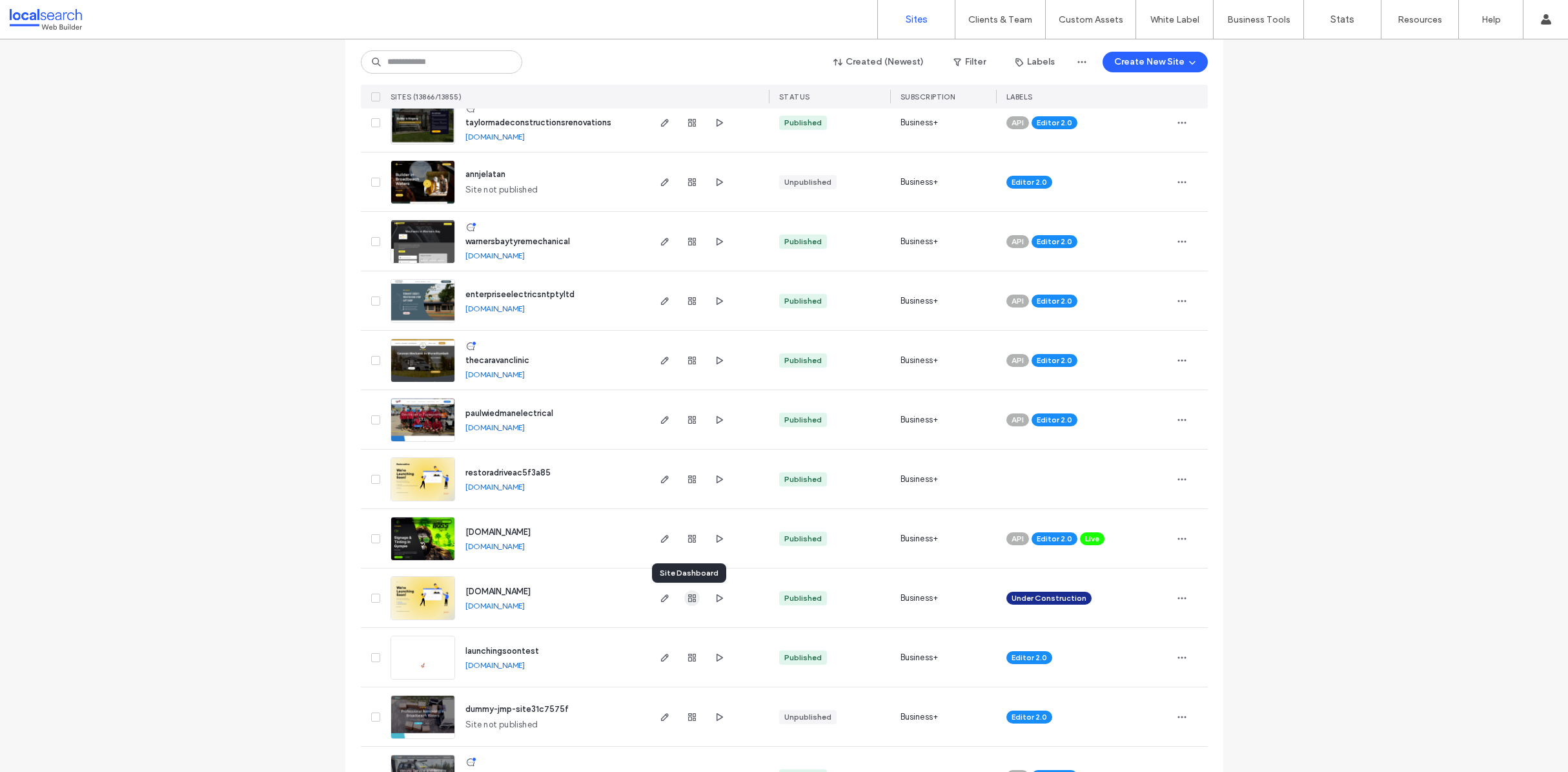
click at [687, 597] on icon "button" at bounding box center [692, 597] width 10 height 10
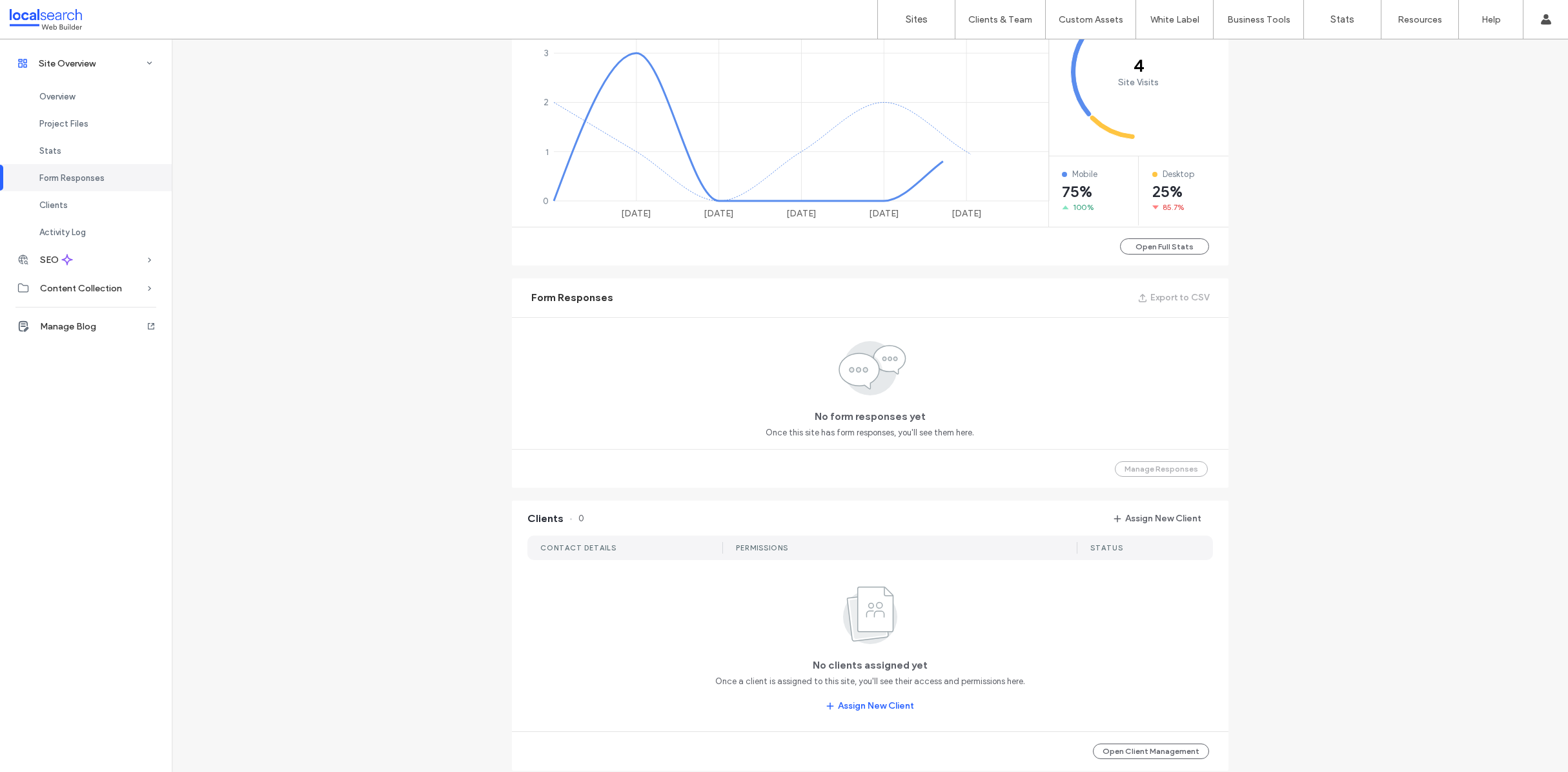
scroll to position [1018, 0]
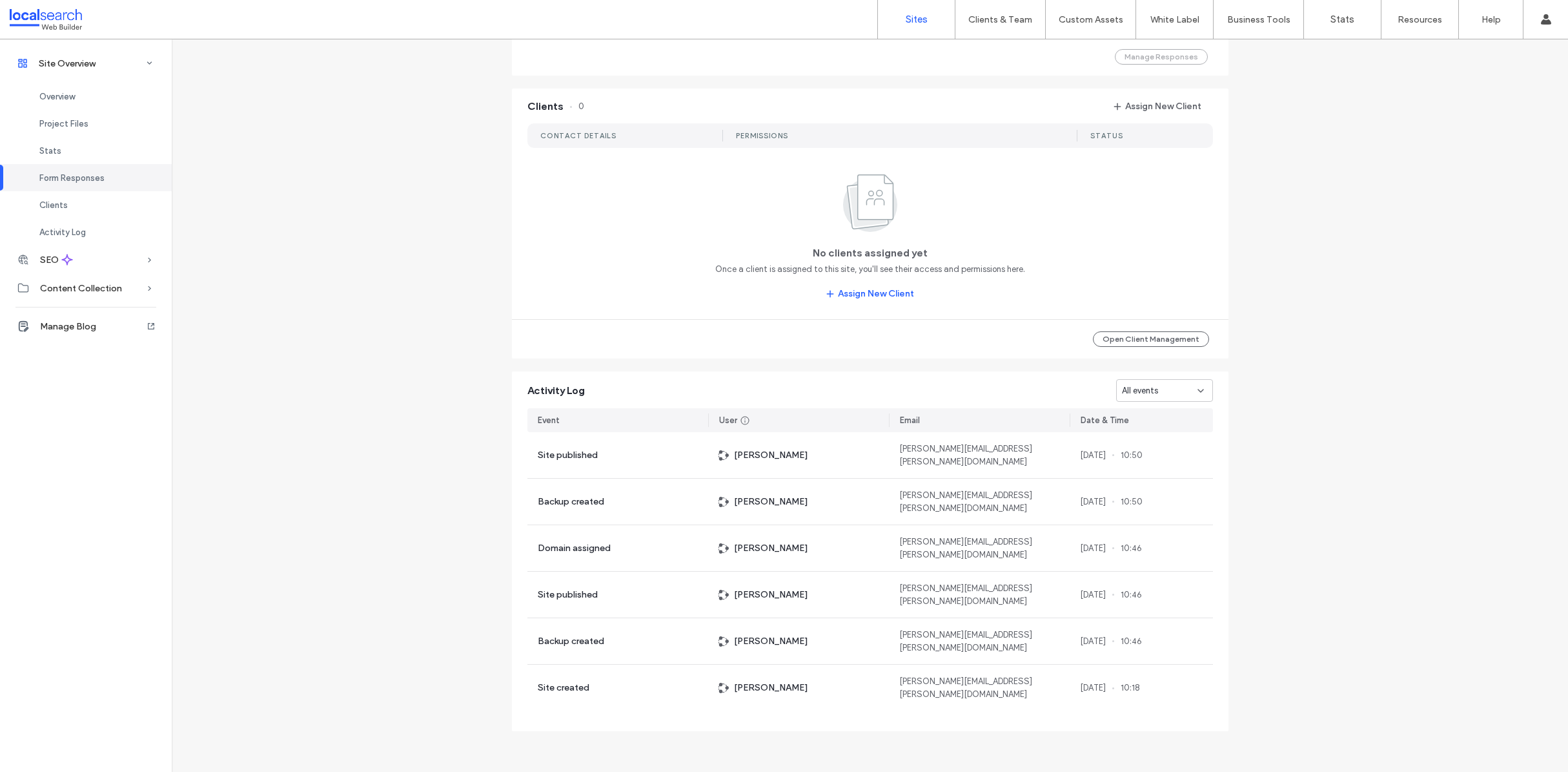
click at [889, 16] on link "Sites" at bounding box center [916, 19] width 77 height 39
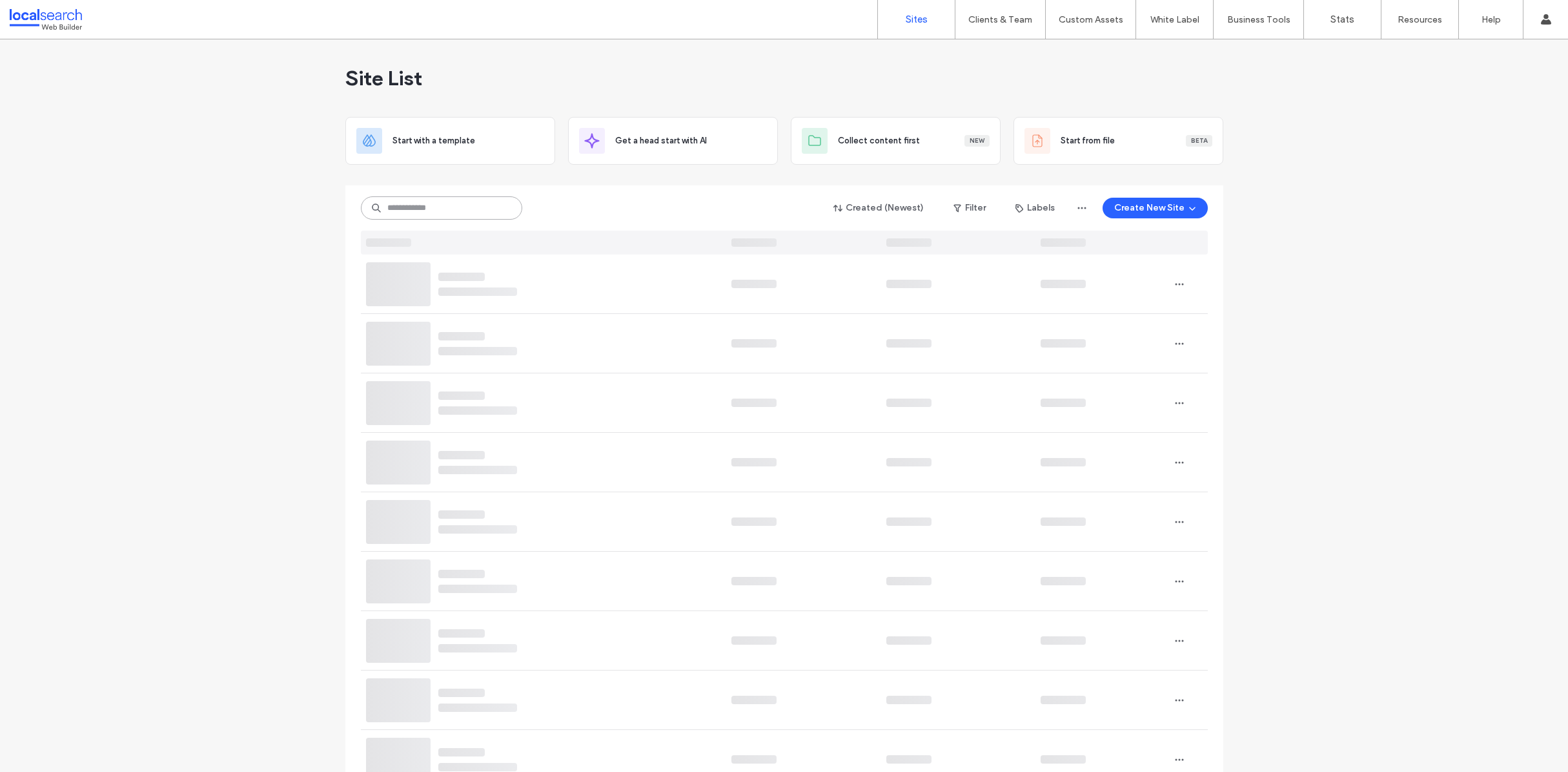
click at [414, 208] on input at bounding box center [441, 208] width 161 height 23
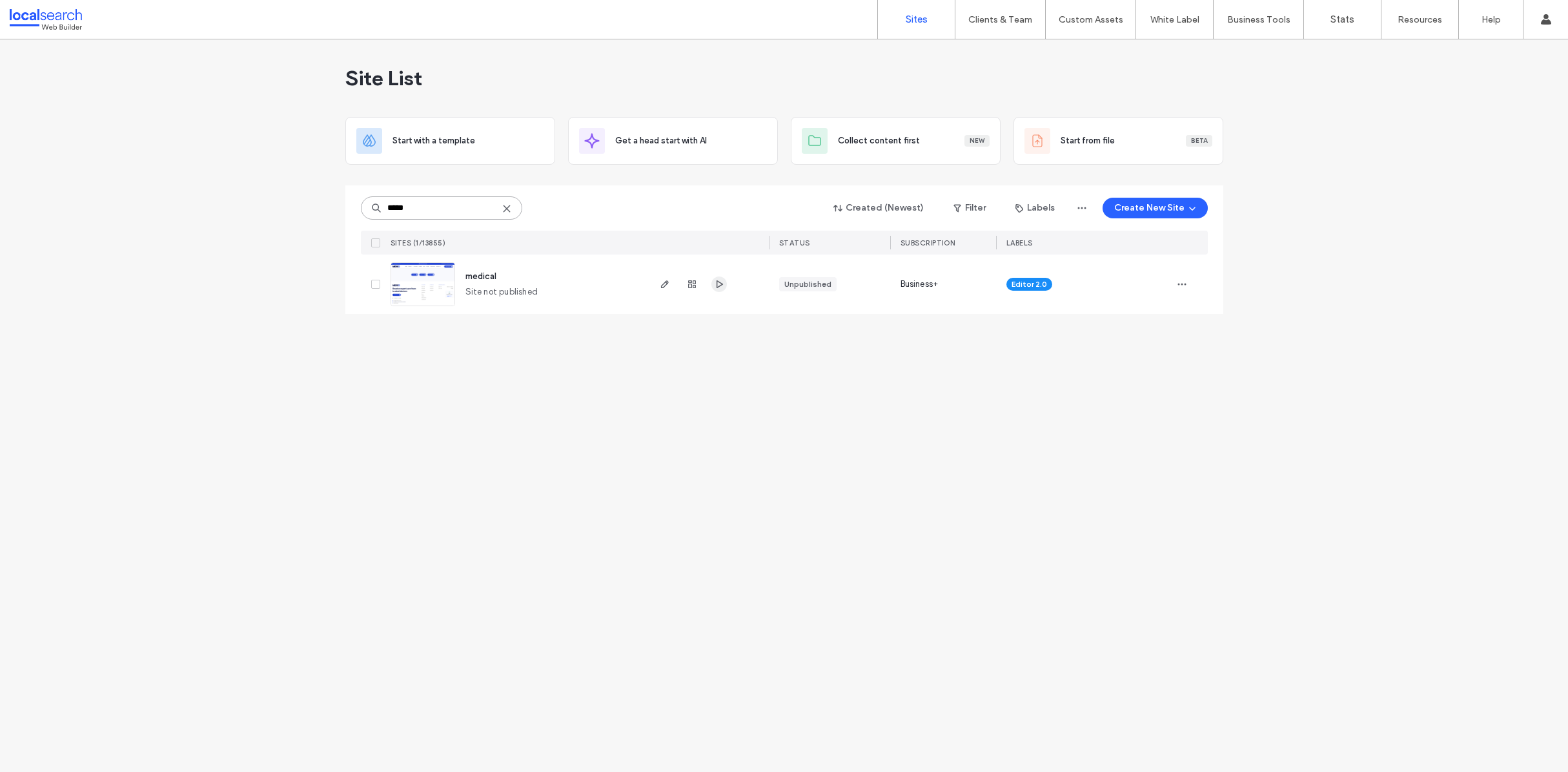
type input "*****"
click at [720, 282] on use "button" at bounding box center [718, 284] width 6 height 8
click at [717, 290] on span "button" at bounding box center [719, 284] width 15 height 15
